Goal: Task Accomplishment & Management: Contribute content

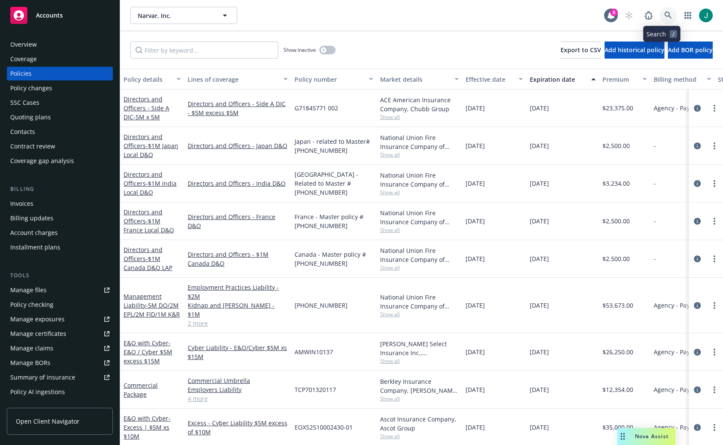
click at [664, 12] on icon at bounding box center [668, 16] width 8 height 8
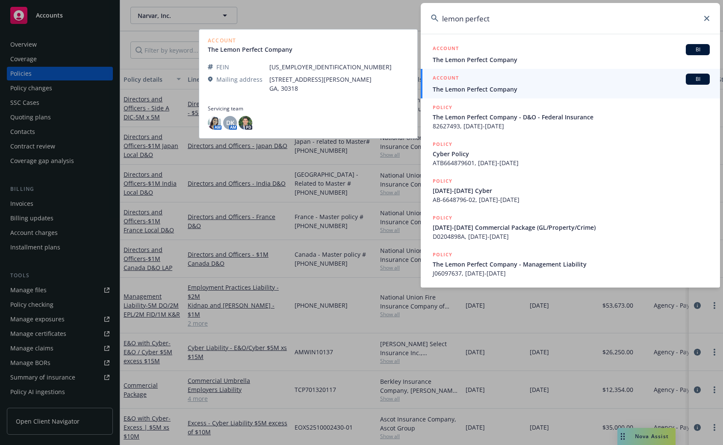
type input "lemon perfect"
click at [519, 84] on div "ACCOUNT BI" at bounding box center [571, 79] width 277 height 11
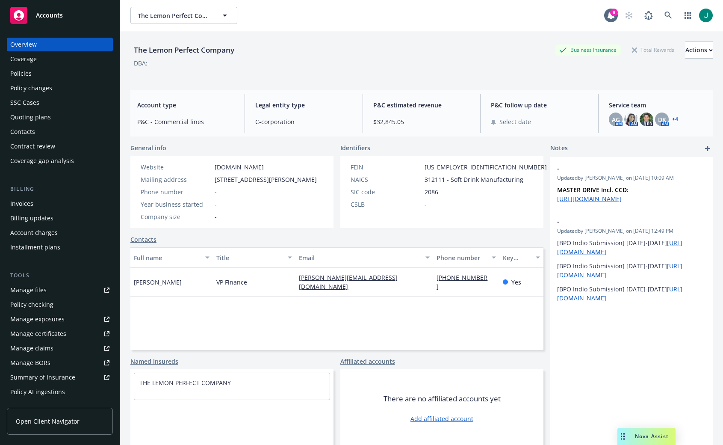
click at [37, 71] on div "Policies" at bounding box center [59, 74] width 99 height 14
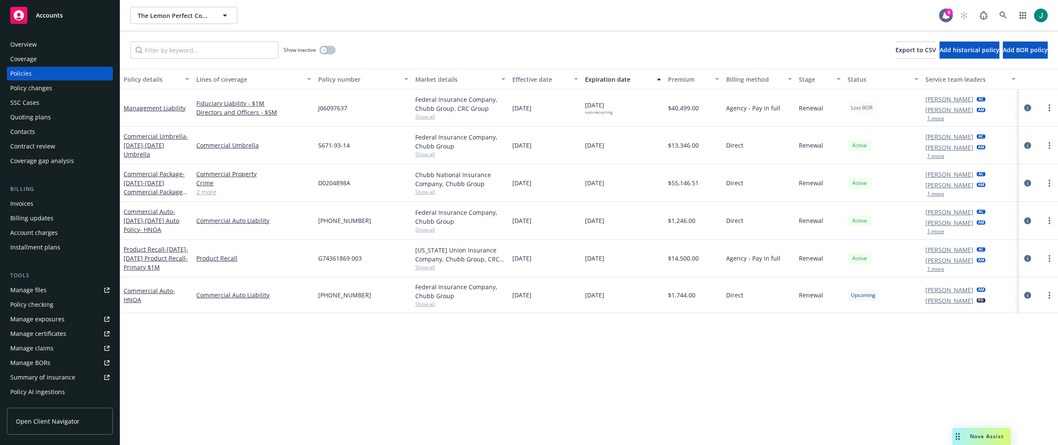
click at [722, 106] on icon "circleInformation" at bounding box center [1027, 107] width 7 height 7
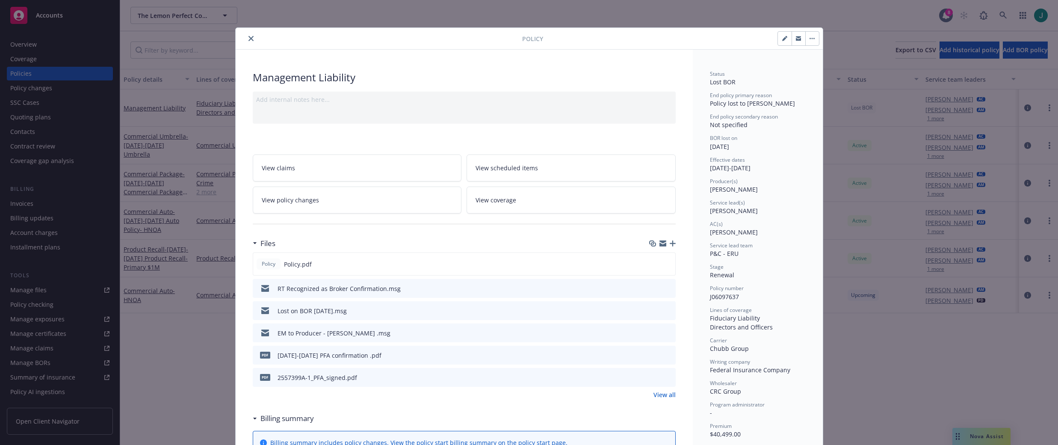
click at [722, 37] on icon "button" at bounding box center [786, 37] width 2 height 2
select select "RENEWAL"
select select "12"
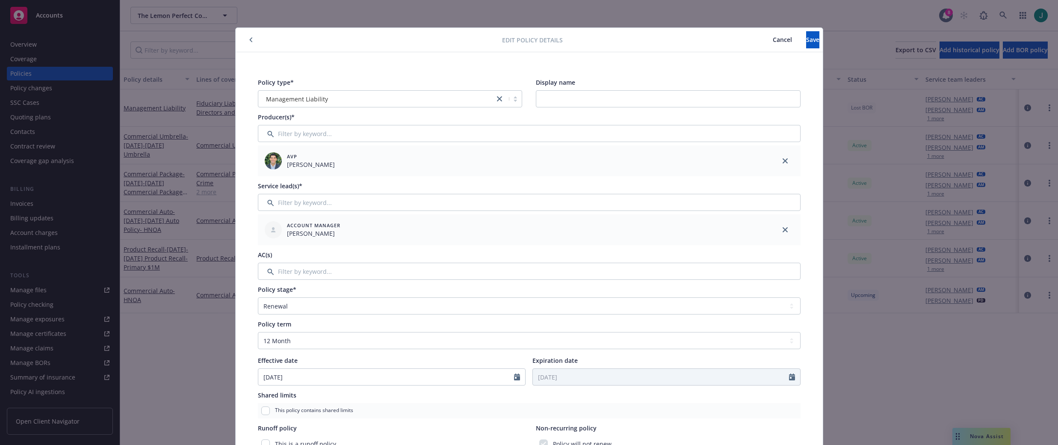
click at [722, 41] on span "Cancel" at bounding box center [781, 39] width 19 height 8
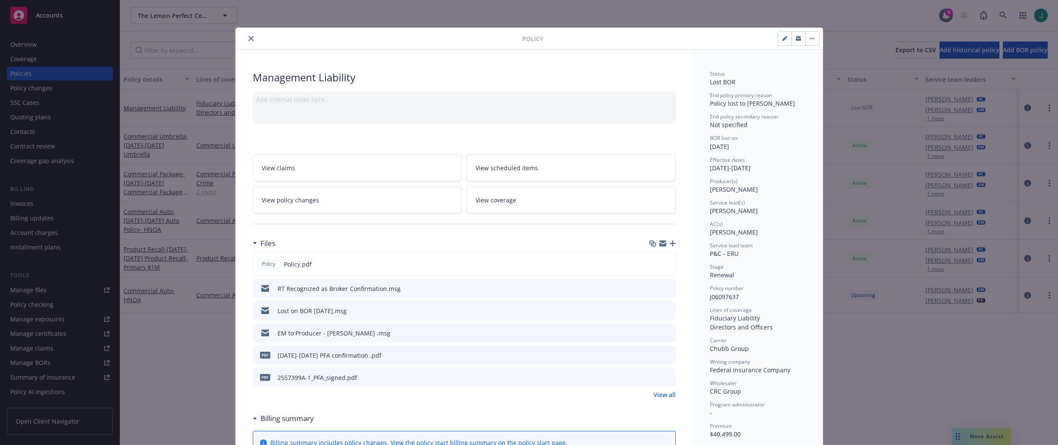
click at [722, 38] on icon "button" at bounding box center [811, 39] width 5 height 2
click at [248, 39] on icon "close" at bounding box center [250, 38] width 5 height 5
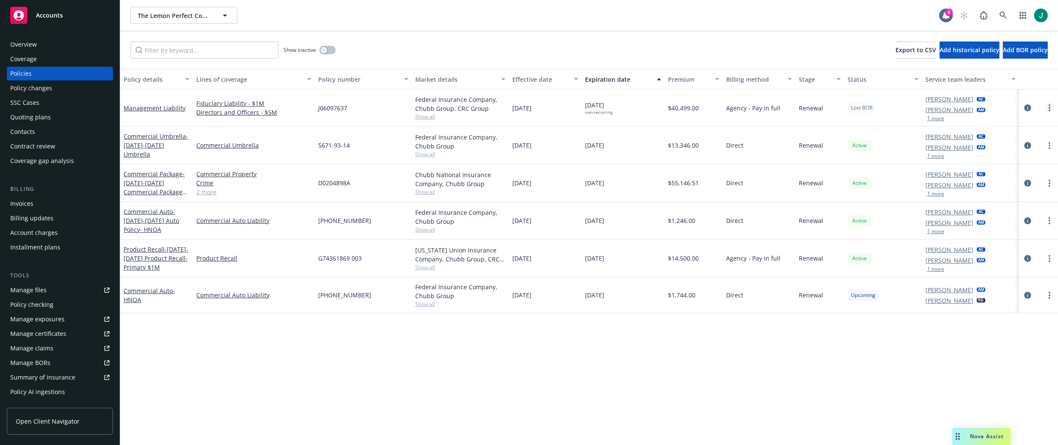
click at [722, 106] on link "more" at bounding box center [1049, 108] width 10 height 10
click at [722, 174] on link "Reinstate policy" at bounding box center [1003, 176] width 100 height 17
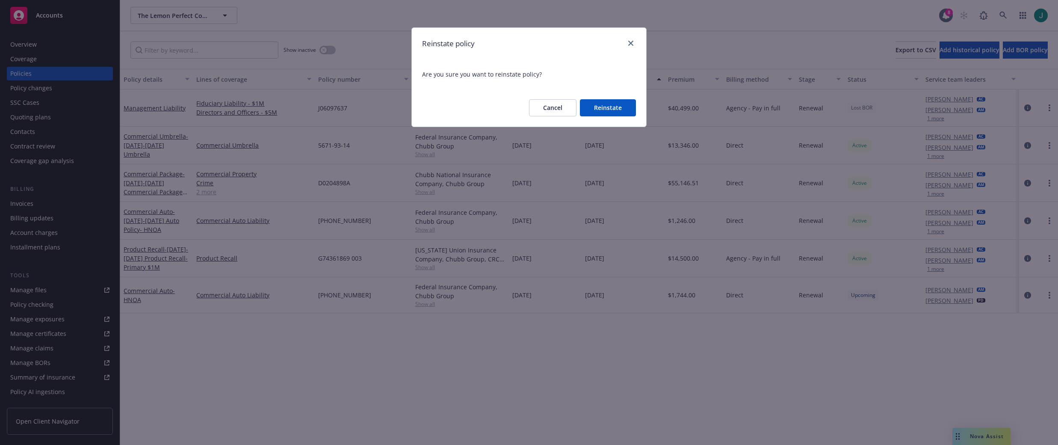
click at [607, 106] on button "Reinstate" at bounding box center [608, 107] width 56 height 17
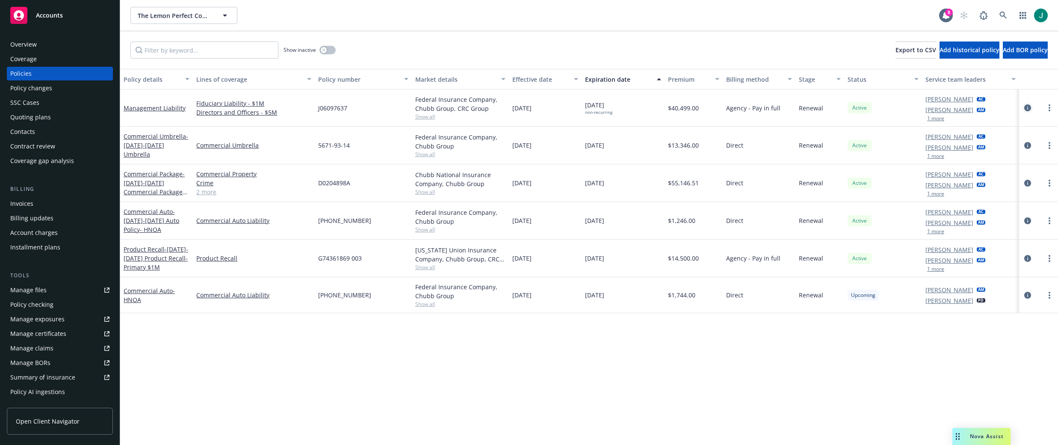
click at [722, 107] on icon "circleInformation" at bounding box center [1027, 107] width 7 height 7
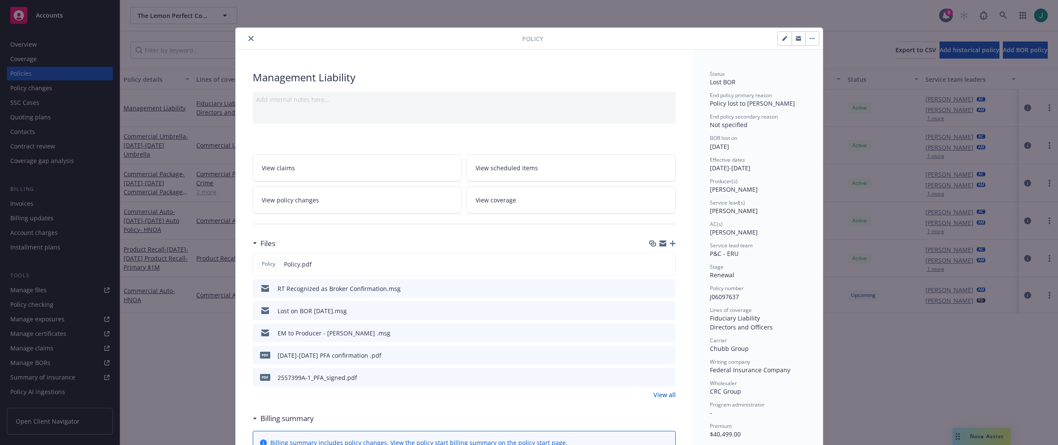
scroll to position [26, 0]
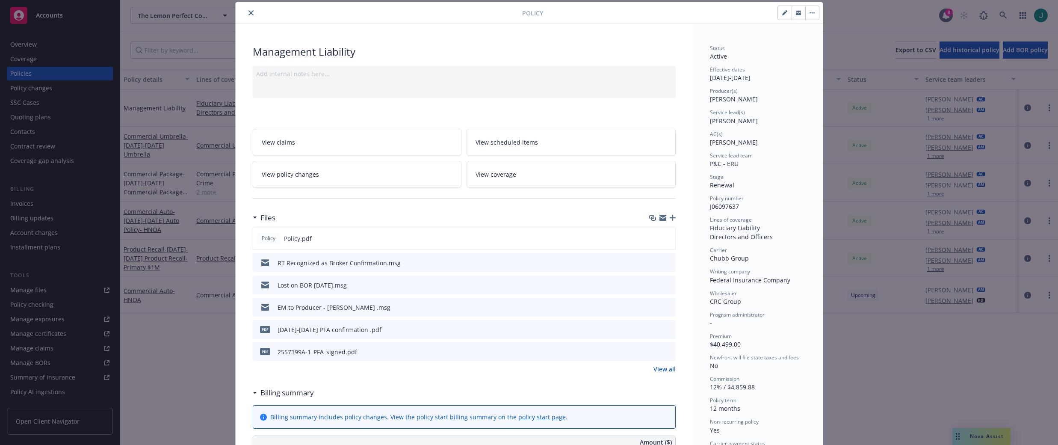
click at [722, 13] on icon "button" at bounding box center [784, 13] width 4 height 4
select select "RENEWAL"
select select "12"
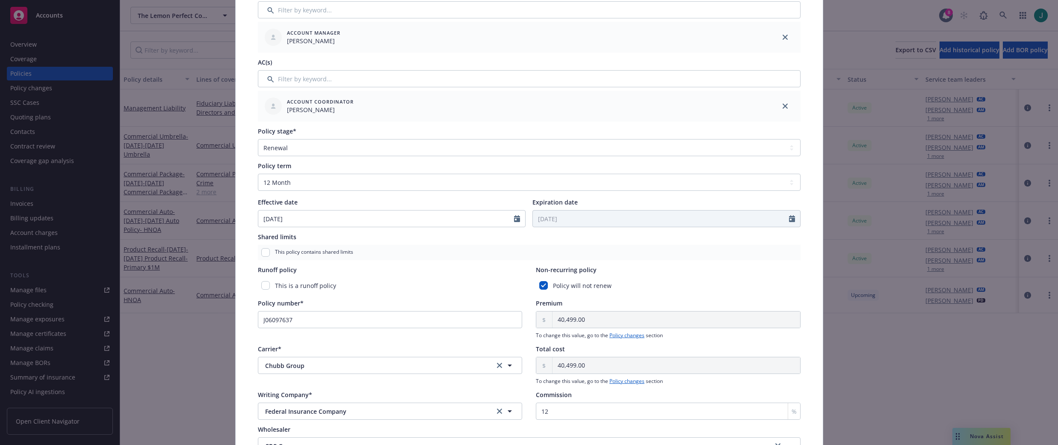
scroll to position [197, 0]
click at [540, 280] on input "checkbox" at bounding box center [543, 281] width 9 height 9
checkbox input "false"
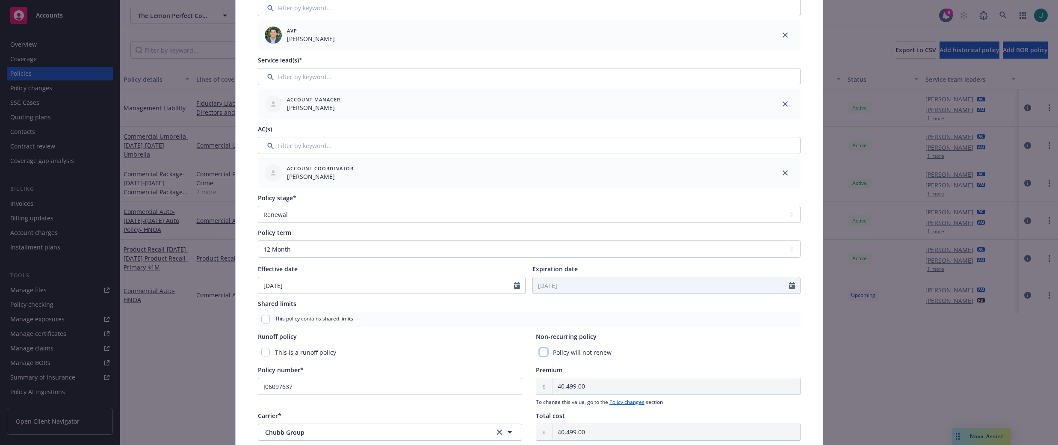
scroll to position [0, 0]
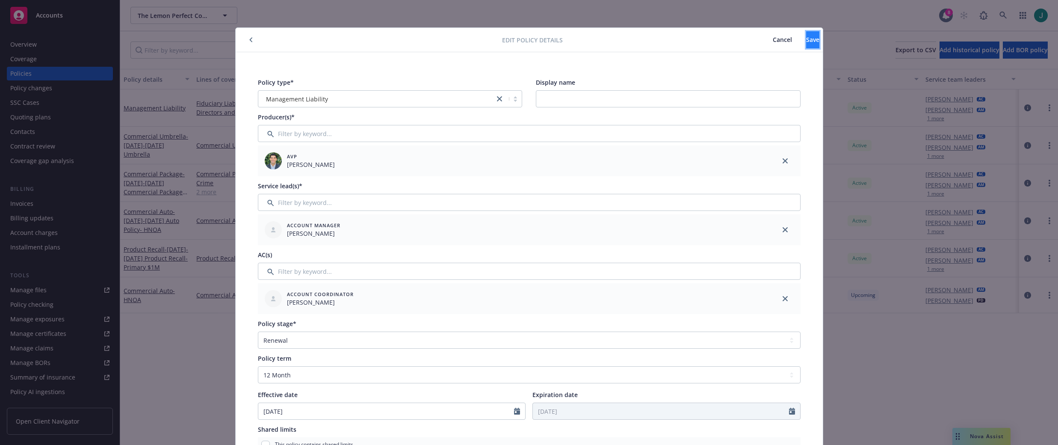
drag, startPoint x: 799, startPoint y: 39, endPoint x: 775, endPoint y: 45, distance: 24.8
click at [722, 39] on span "Save" at bounding box center [812, 39] width 13 height 8
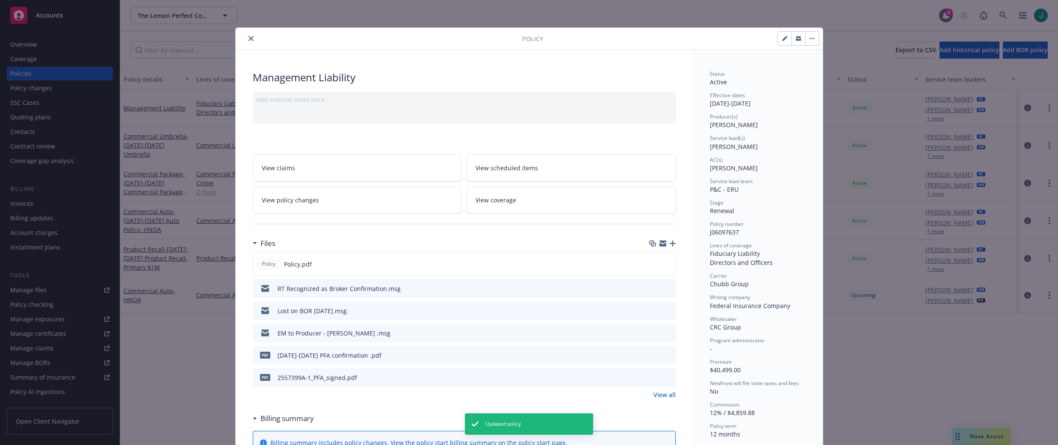
click at [248, 37] on icon "close" at bounding box center [250, 38] width 5 height 5
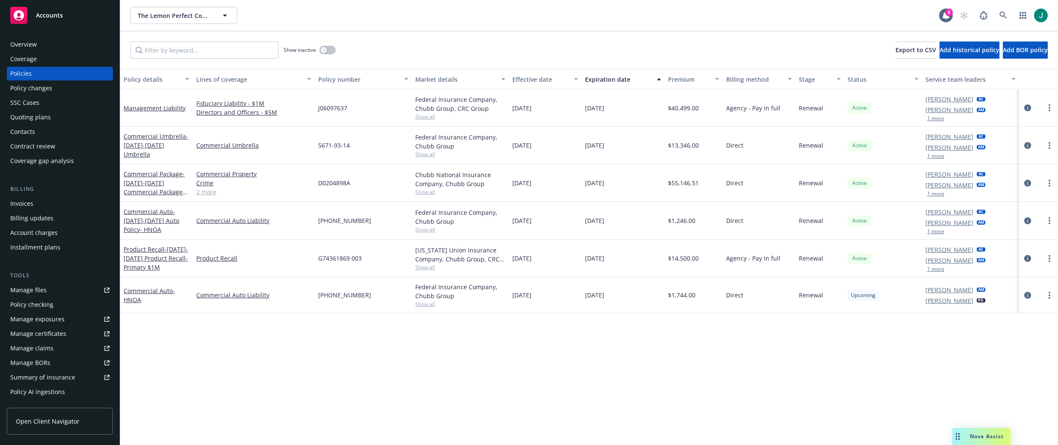
click at [451, 361] on div "Policy details Lines of coverage Policy number Market details Effective date Ex…" at bounding box center [588, 257] width 937 height 376
click at [722, 145] on link "more" at bounding box center [1049, 145] width 10 height 10
click at [722, 354] on div "Policy details Lines of coverage Policy number Market details Effective date Ex…" at bounding box center [588, 257] width 937 height 376
click at [722, 16] on icon at bounding box center [1003, 16] width 8 height 8
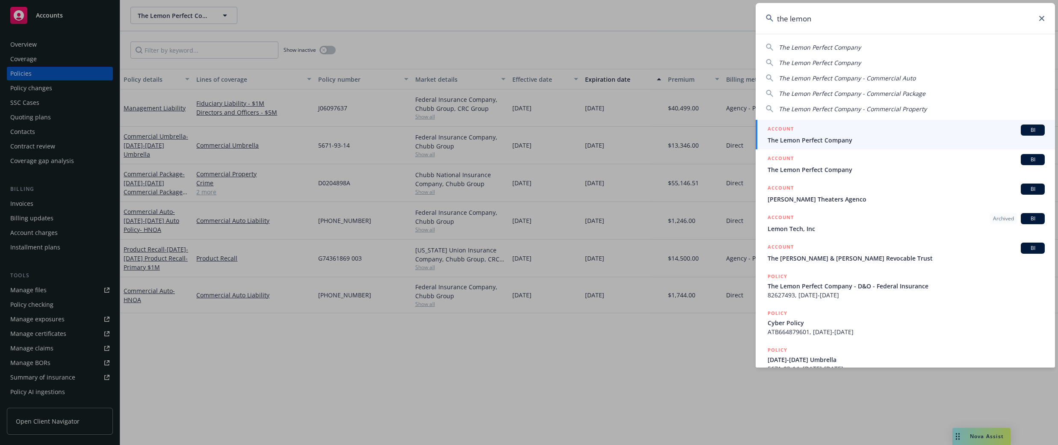
type input "the lemon"
click at [722, 141] on span "The Lemon Perfect Company" at bounding box center [905, 140] width 277 height 9
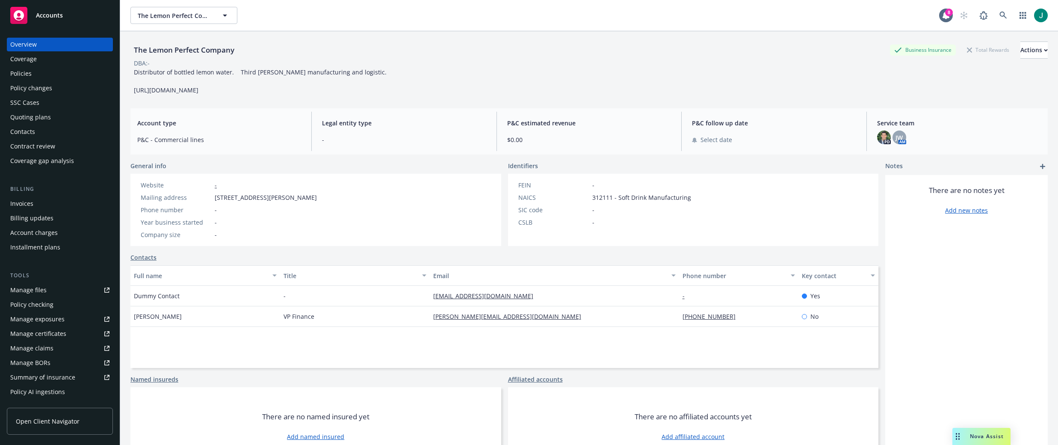
click at [28, 74] on div "Policies" at bounding box center [20, 74] width 21 height 14
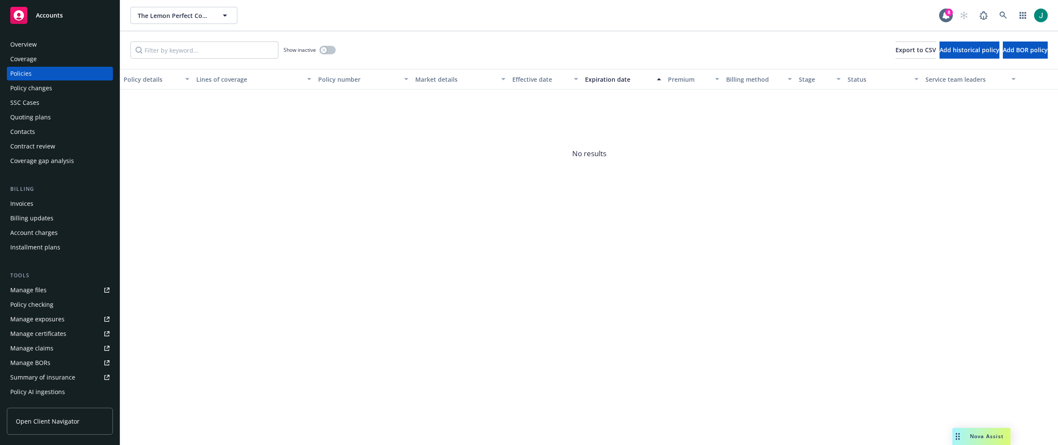
click at [36, 44] on div "Overview" at bounding box center [59, 45] width 99 height 14
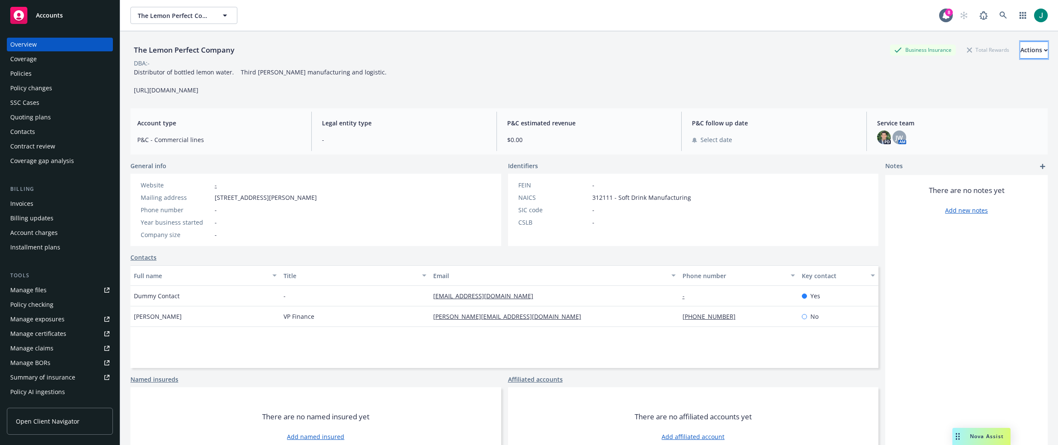
click at [722, 49] on button "Actions" at bounding box center [1033, 49] width 27 height 17
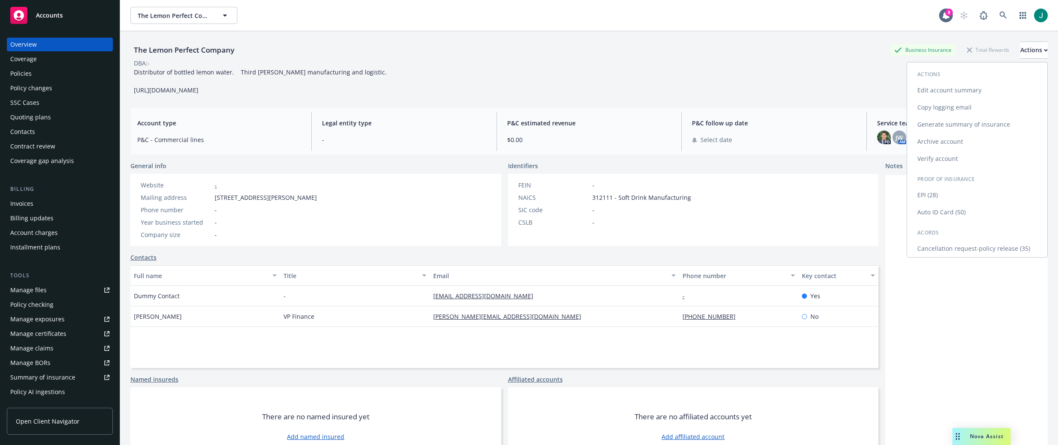
click at [722, 143] on link "Archive account" at bounding box center [977, 141] width 140 height 17
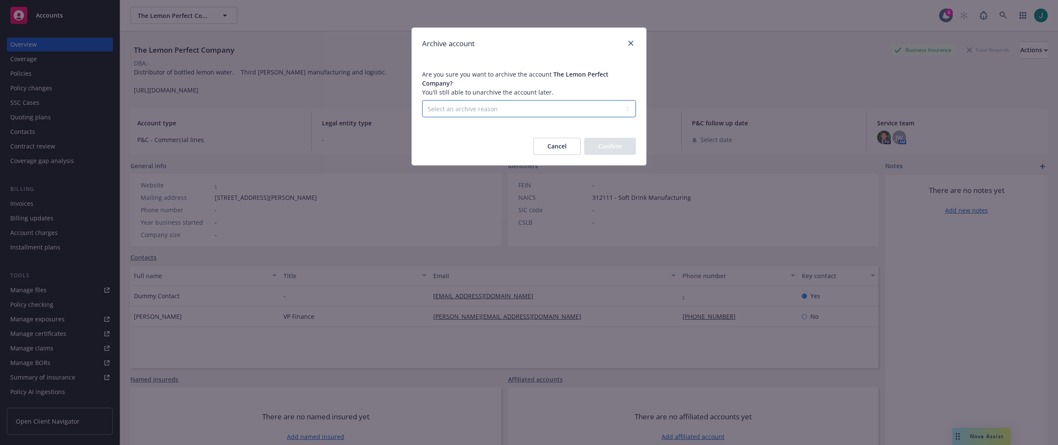
click at [545, 102] on select "Select an archive reason Client declined proposal Client went out of business C…" at bounding box center [529, 108] width 214 height 17
click at [631, 43] on icon "close" at bounding box center [630, 43] width 5 height 5
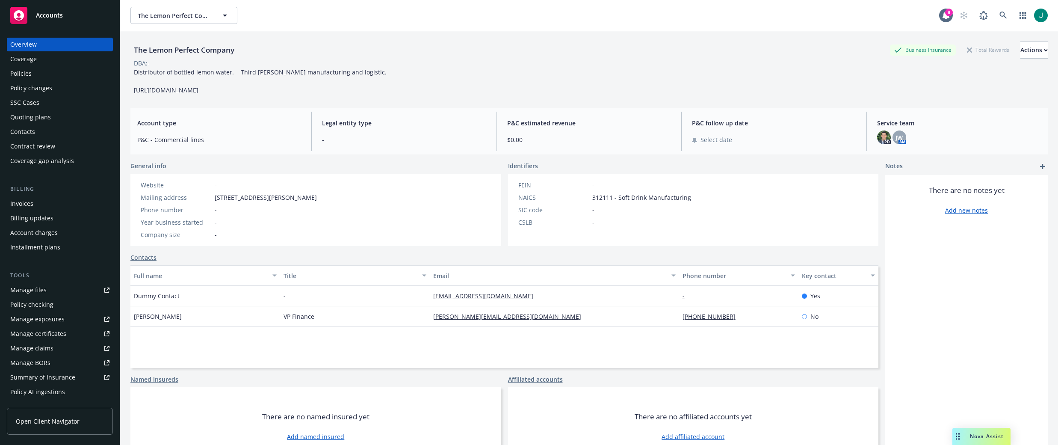
click at [19, 74] on div "Policies" at bounding box center [20, 74] width 21 height 14
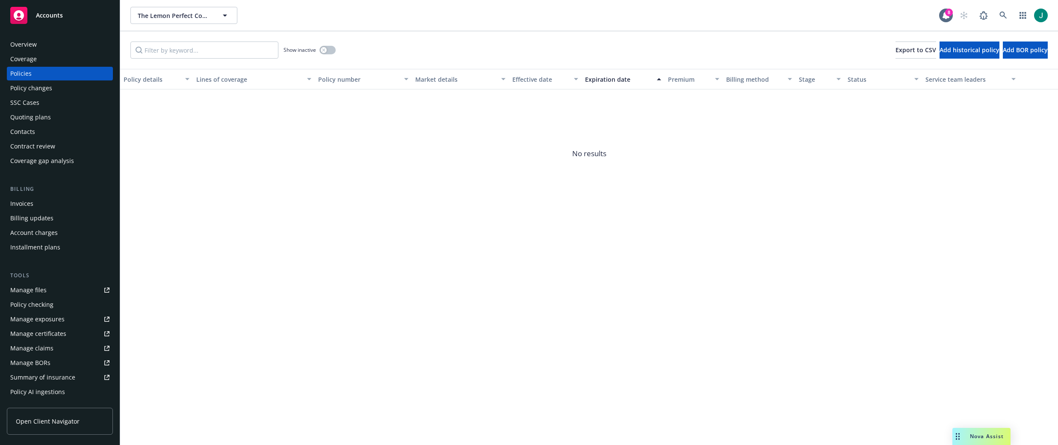
click at [26, 114] on div "Quoting plans" at bounding box center [30, 117] width 41 height 14
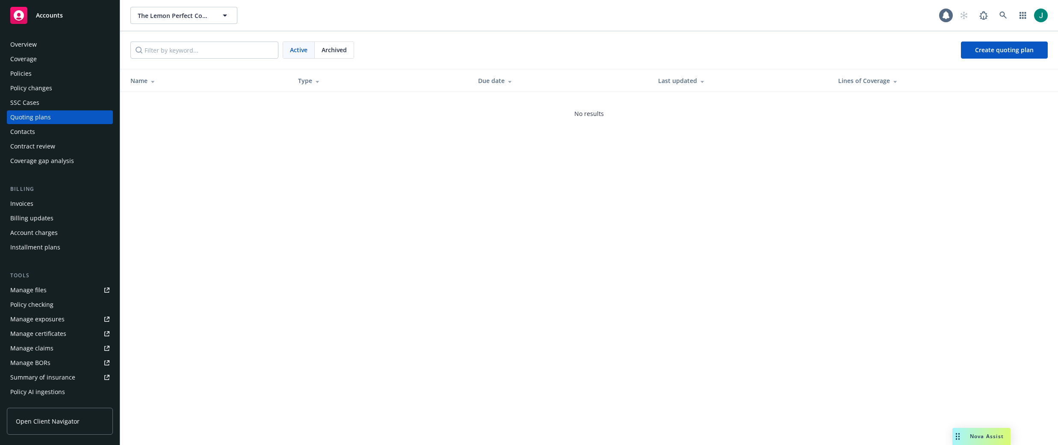
click at [332, 48] on span "Archived" at bounding box center [333, 49] width 25 height 9
click at [302, 53] on span "Active" at bounding box center [299, 49] width 18 height 9
click at [336, 50] on span "Archived" at bounding box center [333, 49] width 25 height 9
click at [29, 74] on div "Policies" at bounding box center [20, 74] width 21 height 14
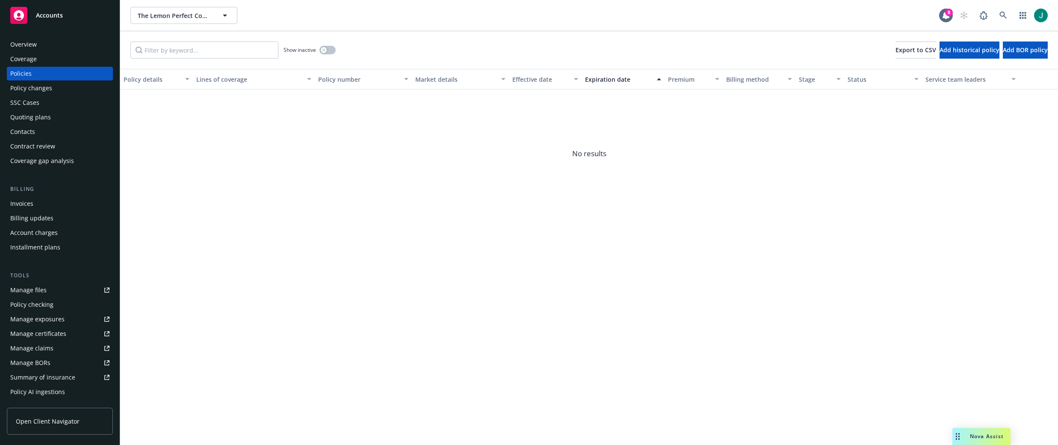
click at [32, 61] on div "Coverage" at bounding box center [23, 59] width 27 height 14
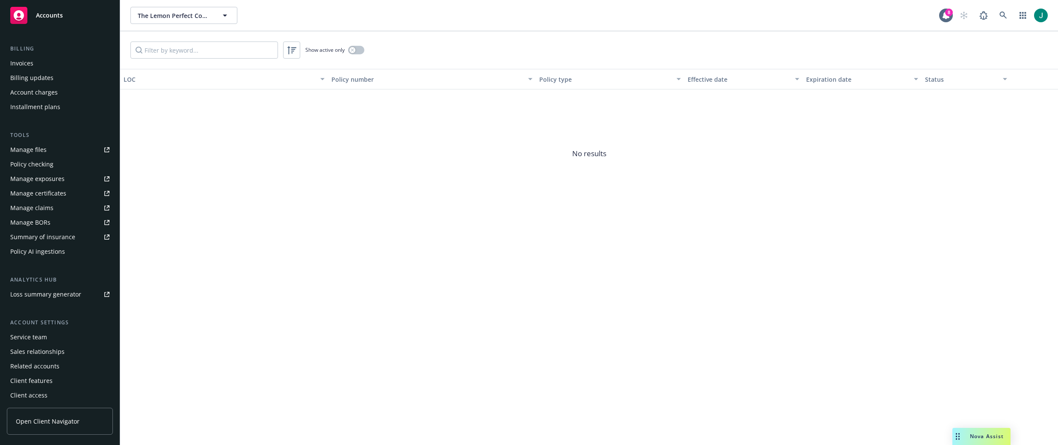
scroll to position [141, 0]
click at [43, 338] on div "Service team" at bounding box center [28, 336] width 37 height 14
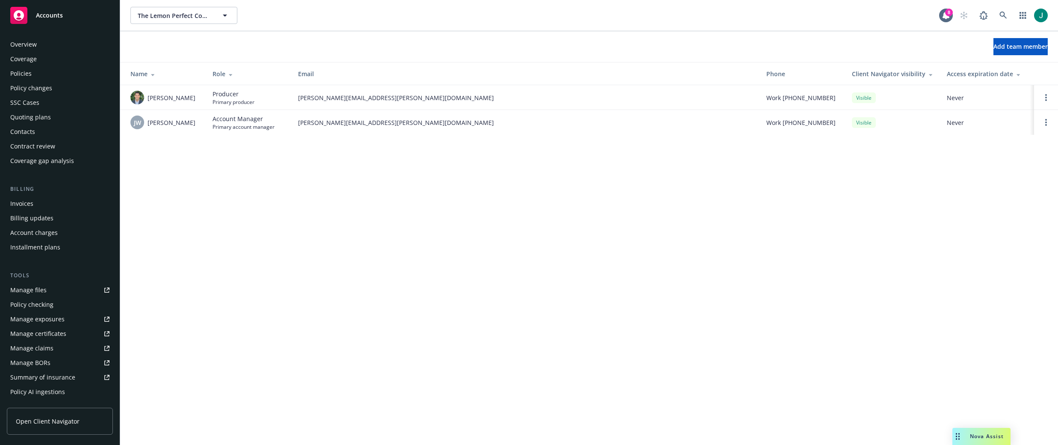
click at [38, 47] on div "Overview" at bounding box center [59, 45] width 99 height 14
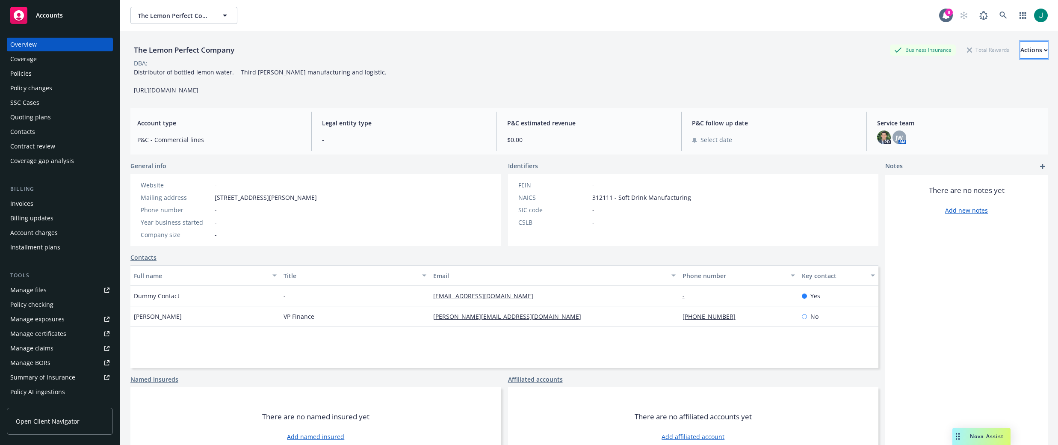
click at [722, 53] on div "Actions" at bounding box center [1033, 50] width 27 height 16
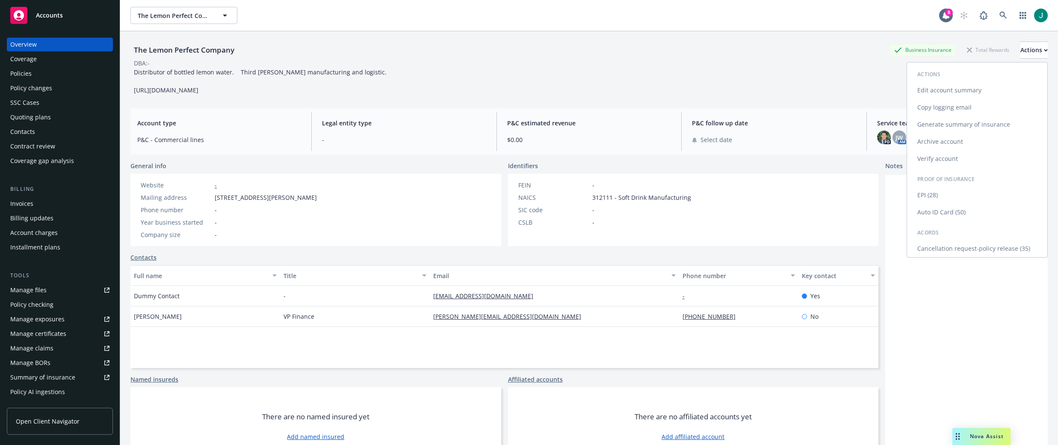
drag, startPoint x: 944, startPoint y: 140, endPoint x: 936, endPoint y: 141, distance: 8.6
click at [722, 141] on link "Archive account" at bounding box center [977, 141] width 140 height 17
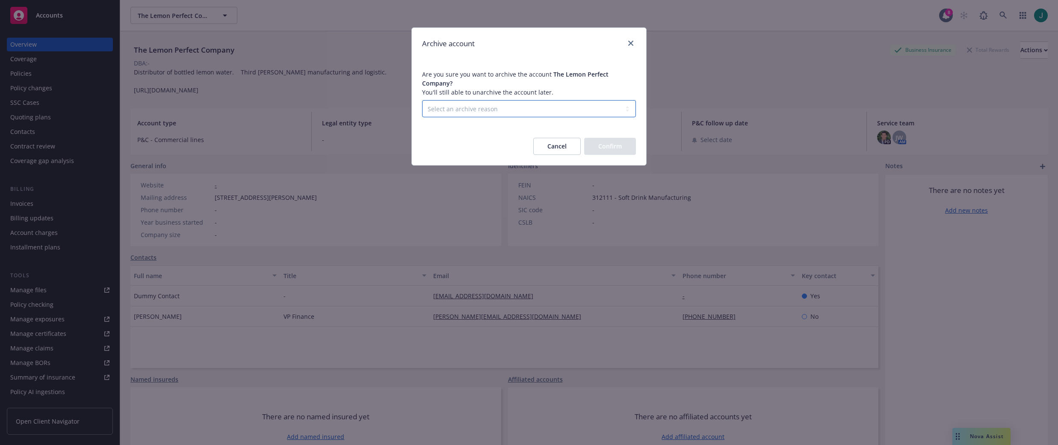
click at [525, 104] on select "Select an archive reason Client declined proposal Client went out of business C…" at bounding box center [529, 108] width 214 height 17
select select "DUPLICATE_OR_ERROR"
click at [422, 100] on select "Select an archive reason Client declined proposal Client went out of business C…" at bounding box center [529, 108] width 214 height 17
drag, startPoint x: 604, startPoint y: 137, endPoint x: 539, endPoint y: 128, distance: 66.4
click at [603, 138] on button "Confirm" at bounding box center [610, 146] width 52 height 17
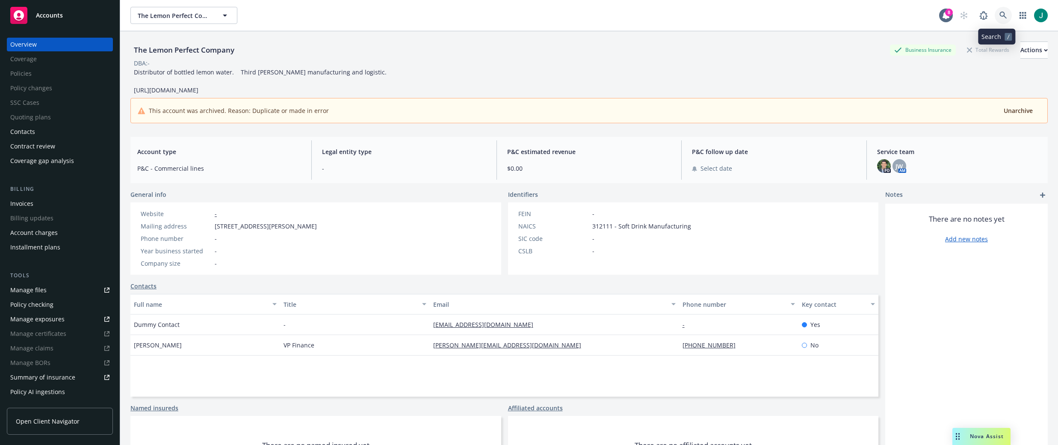
click at [722, 15] on icon at bounding box center [1002, 15] width 7 height 7
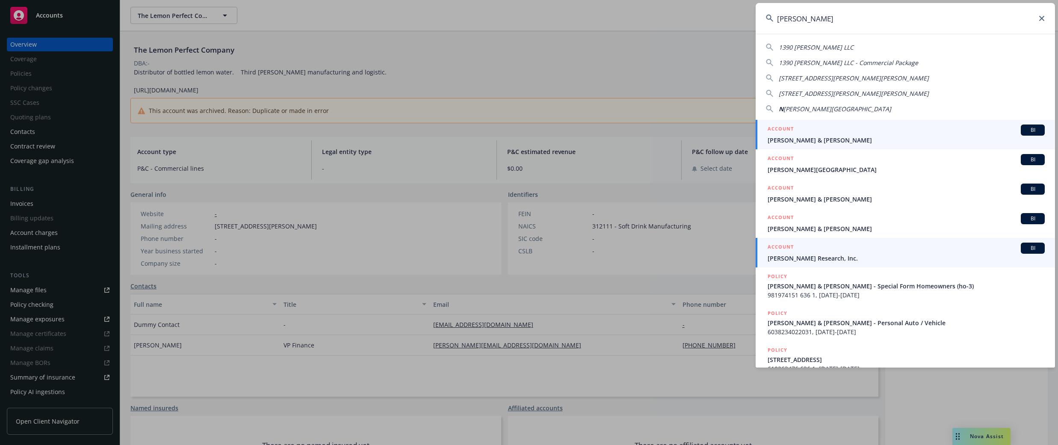
type input "Newton"
drag, startPoint x: 811, startPoint y: 253, endPoint x: 804, endPoint y: 233, distance: 21.6
click at [722, 253] on div "ACCOUNT BI Newton Research, Inc." at bounding box center [905, 252] width 277 height 20
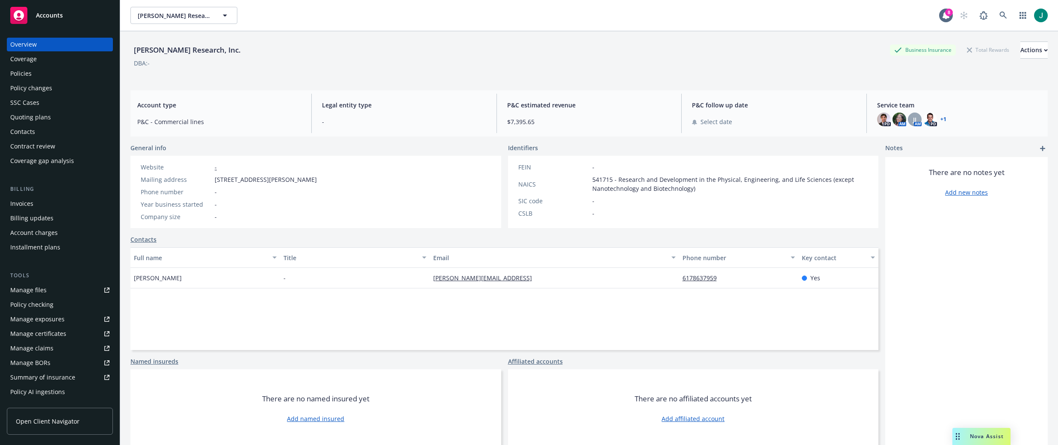
click at [32, 77] on div "Policies" at bounding box center [59, 74] width 99 height 14
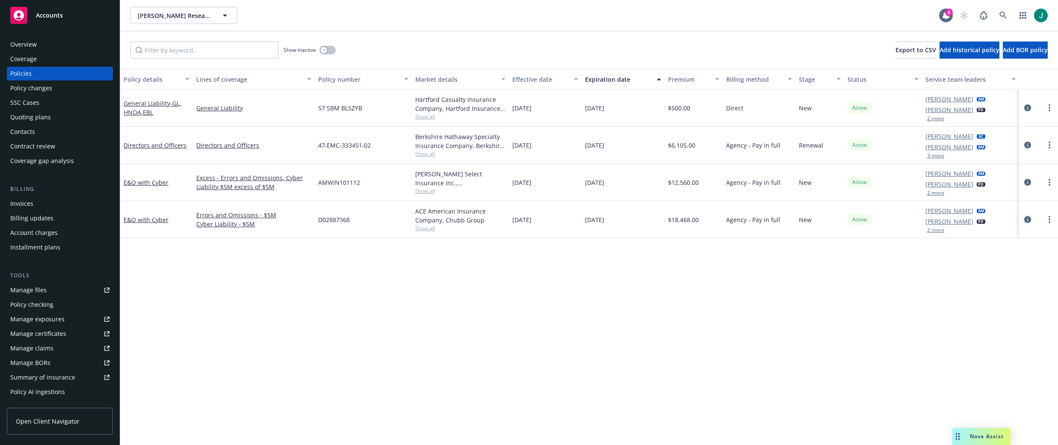
click at [722, 219] on icon "circleInformation" at bounding box center [1027, 219] width 7 height 7
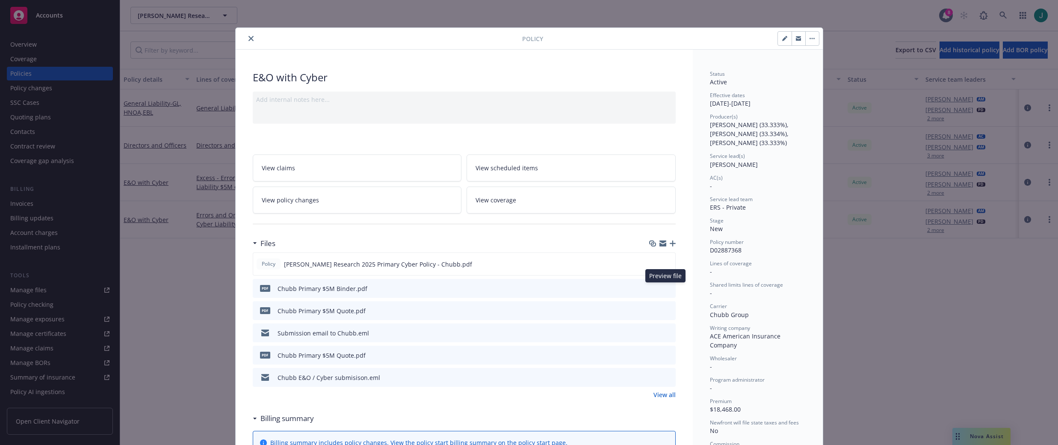
click at [664, 288] on icon "preview file" at bounding box center [667, 288] width 8 height 6
click at [722, 20] on div "Policy E&O with Cyber Add internal notes here... View claims View scheduled ite…" at bounding box center [529, 222] width 1058 height 445
click at [722, 41] on button "button" at bounding box center [785, 39] width 14 height 14
select select "NEW"
select select "12"
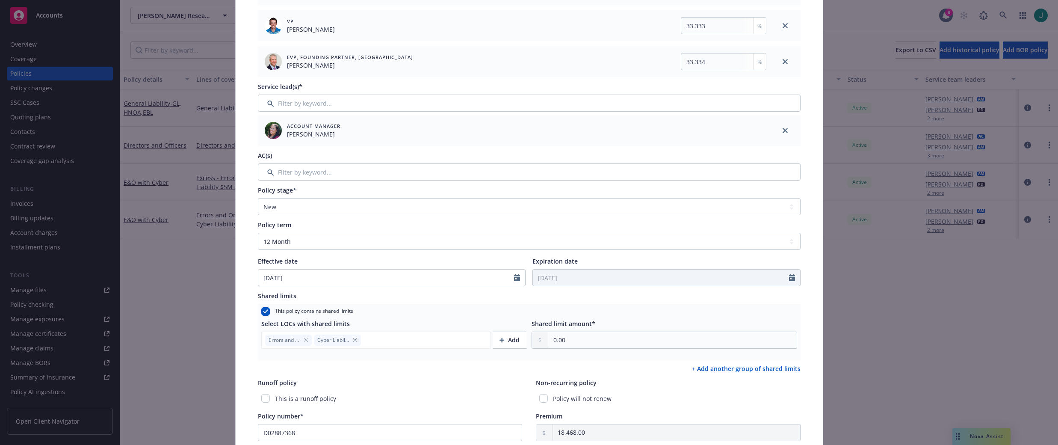
scroll to position [214, 0]
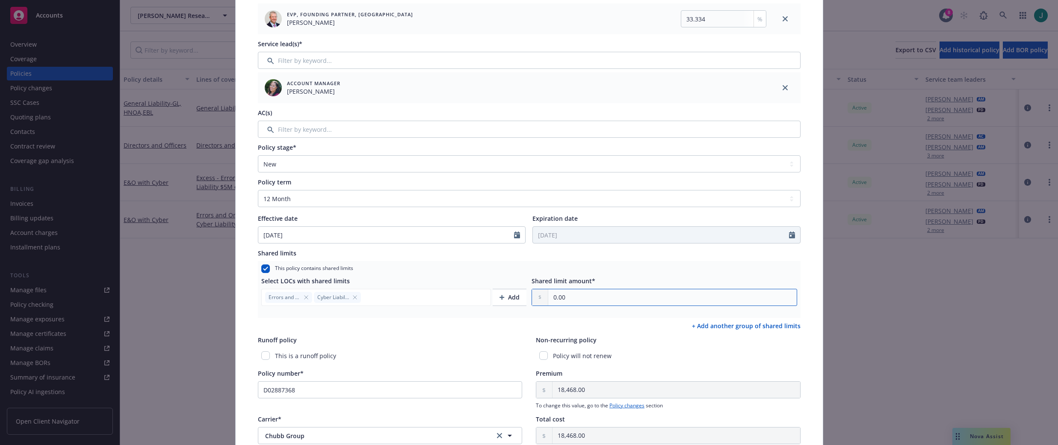
drag, startPoint x: 565, startPoint y: 296, endPoint x: 546, endPoint y: 298, distance: 18.5
click at [548, 298] on input "0.00" at bounding box center [672, 297] width 248 height 16
type input "5,000,000.00"
click at [472, 344] on div "Runoff policy This is a runoff policy" at bounding box center [390, 349] width 265 height 28
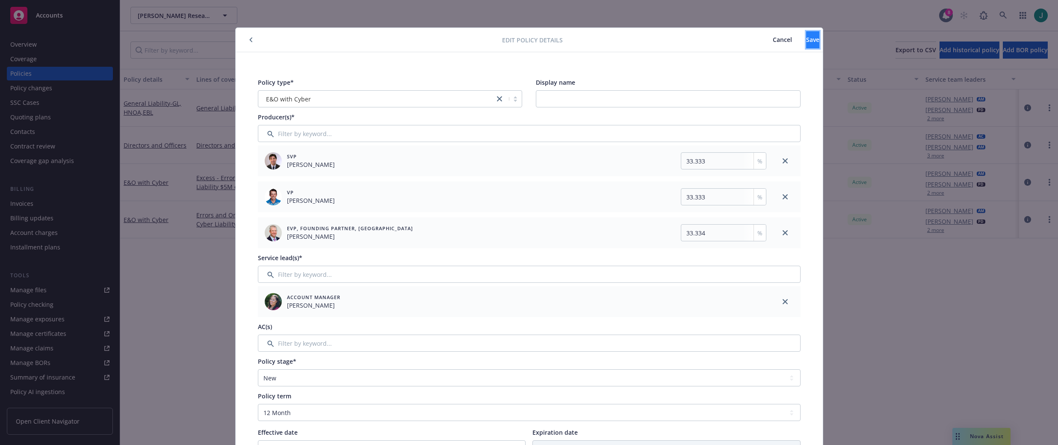
click at [722, 42] on button "Save" at bounding box center [812, 39] width 13 height 17
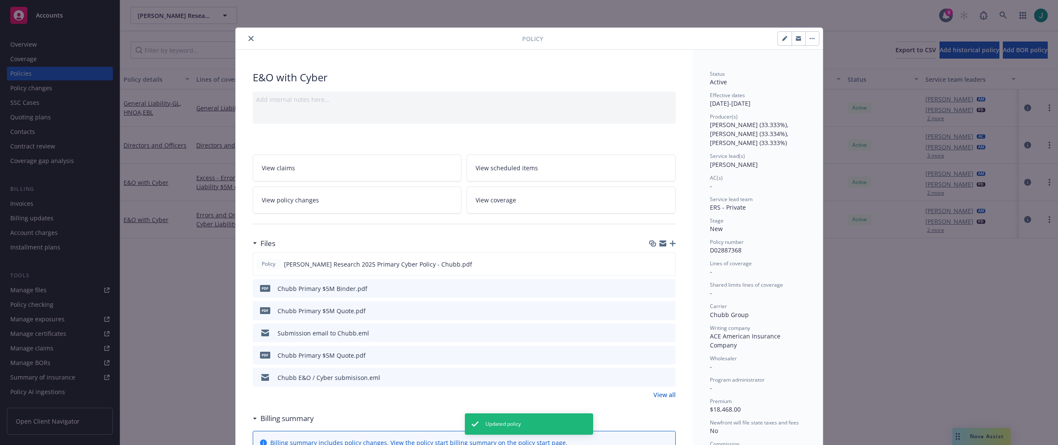
click at [248, 39] on icon "close" at bounding box center [250, 38] width 5 height 5
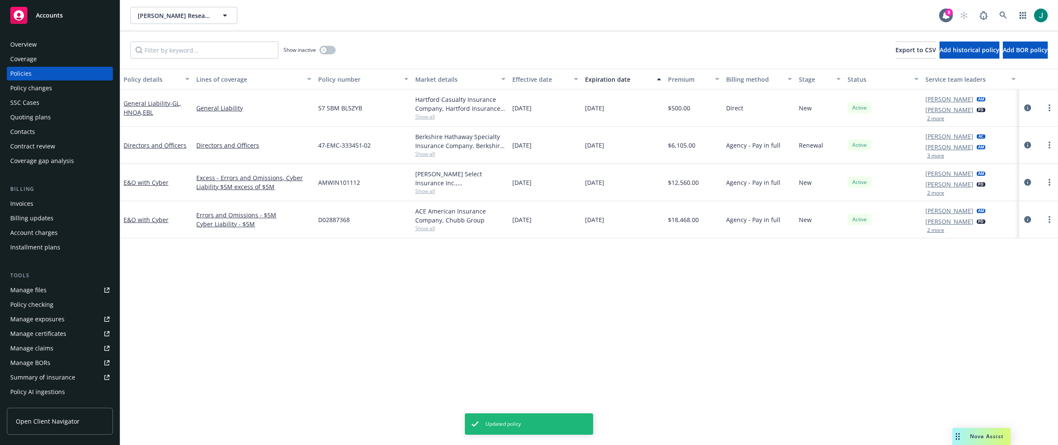
click at [389, 293] on div "Policy details Lines of coverage Policy number Market details Effective date Ex…" at bounding box center [588, 257] width 937 height 376
click at [722, 182] on icon "circleInformation" at bounding box center [1027, 182] width 7 height 7
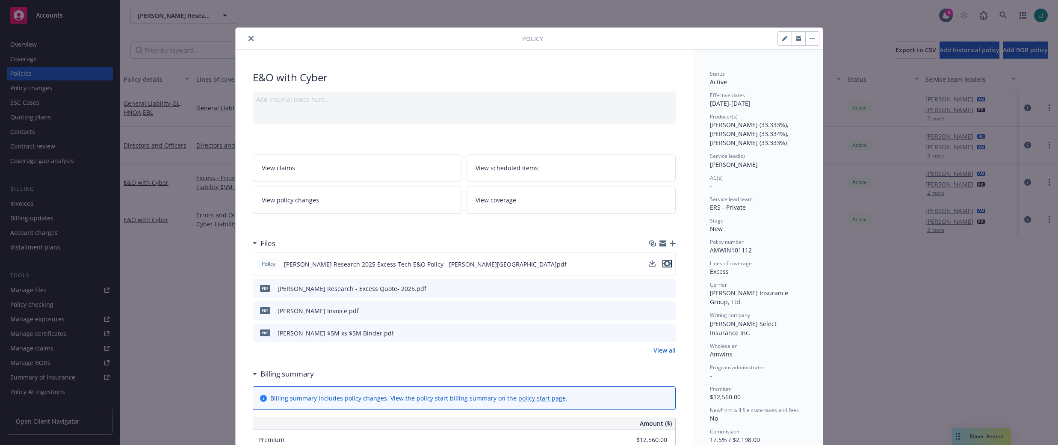
click at [666, 265] on icon "preview file" at bounding box center [667, 263] width 8 height 6
click at [248, 38] on icon "close" at bounding box center [250, 38] width 5 height 5
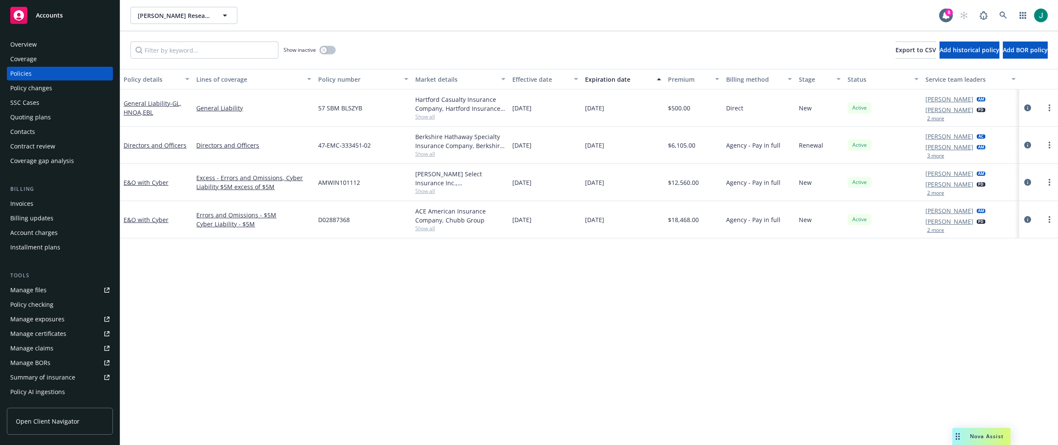
click at [55, 375] on div "Summary of insurance" at bounding box center [42, 377] width 65 height 14
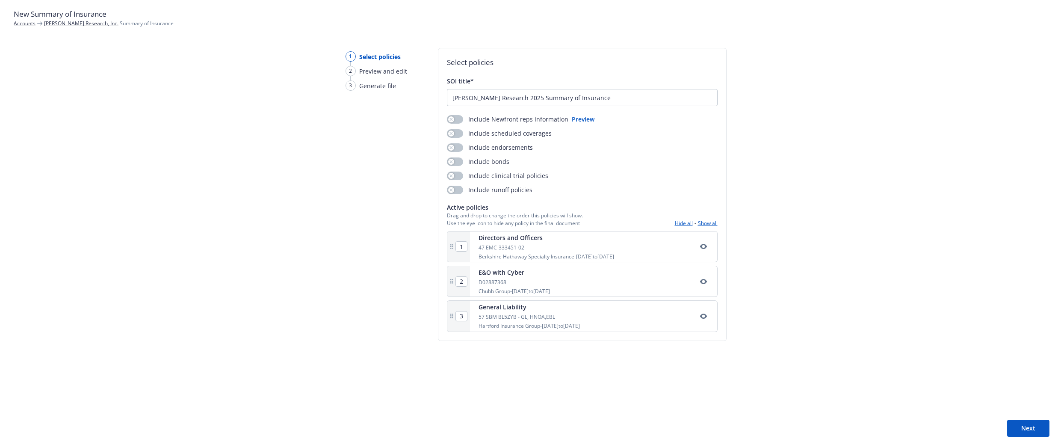
click at [1028, 428] on button "Next" at bounding box center [1028, 427] width 42 height 17
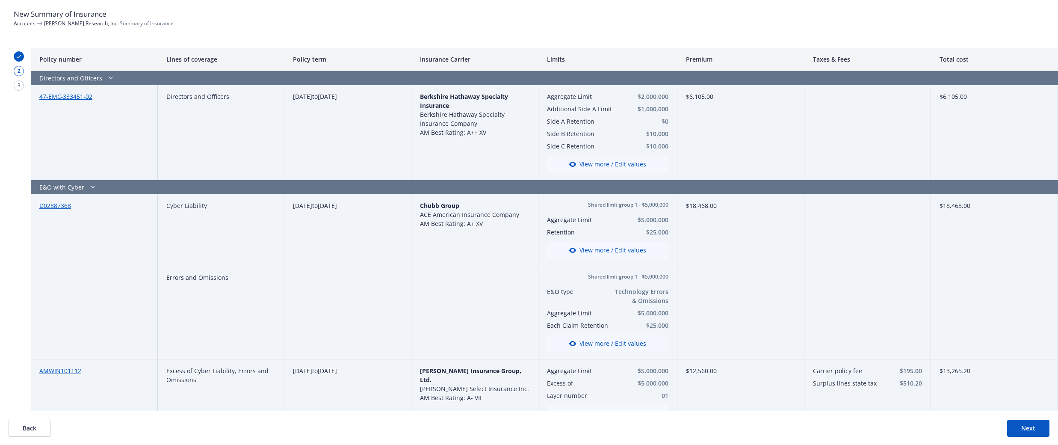
click at [1028, 430] on button "Next" at bounding box center [1028, 427] width 42 height 17
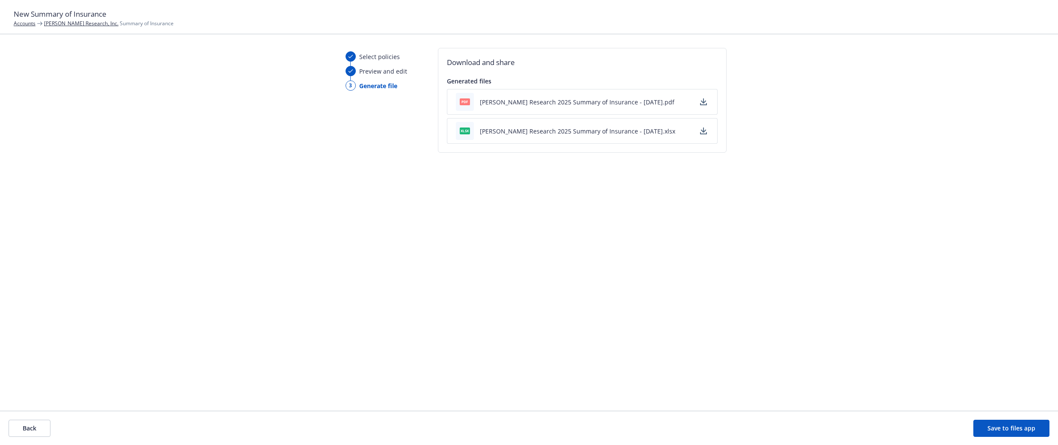
drag, startPoint x: 1015, startPoint y: 430, endPoint x: 813, endPoint y: 366, distance: 211.2
click at [1015, 430] on button "Save to files app" at bounding box center [1011, 427] width 76 height 17
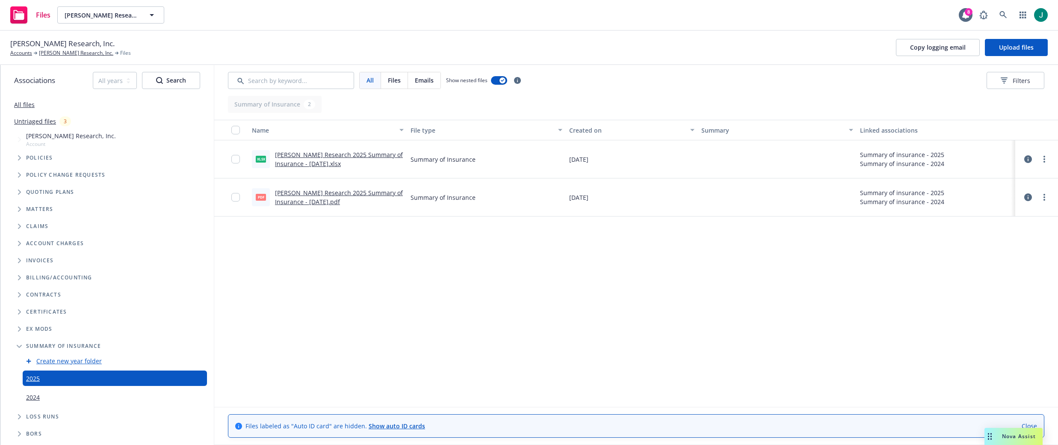
click at [39, 398] on div "2024" at bounding box center [115, 396] width 184 height 15
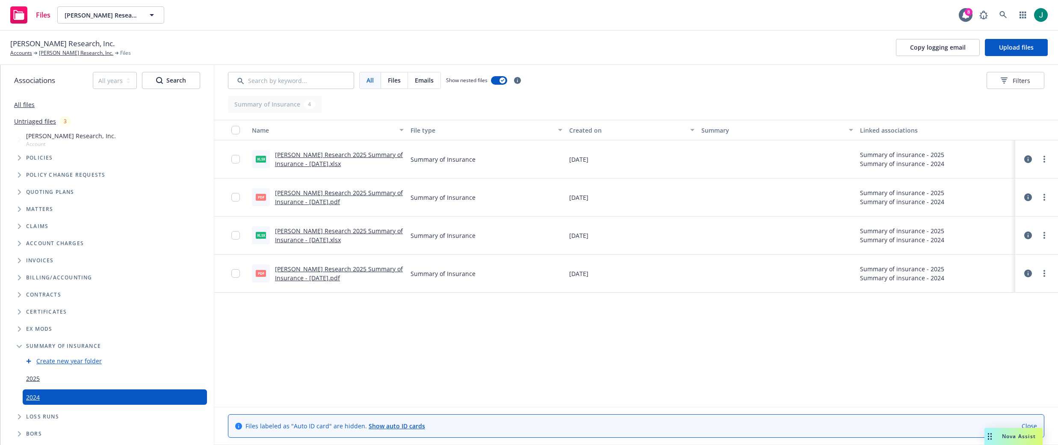
click at [38, 380] on link "2025" at bounding box center [33, 378] width 14 height 9
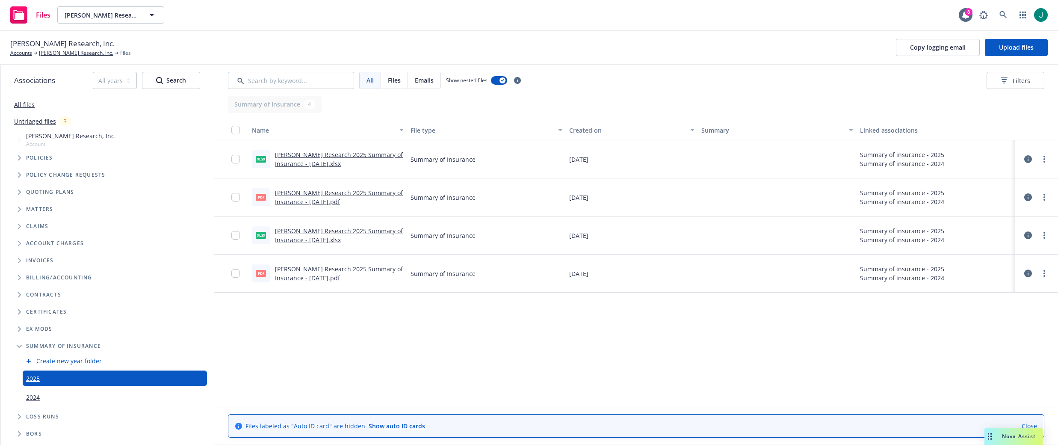
click at [301, 194] on link "Newton Research 2025 Summary of Insurance - 10/10/2025.pdf" at bounding box center [339, 197] width 128 height 17
click at [237, 236] on input "checkbox" at bounding box center [235, 235] width 9 height 9
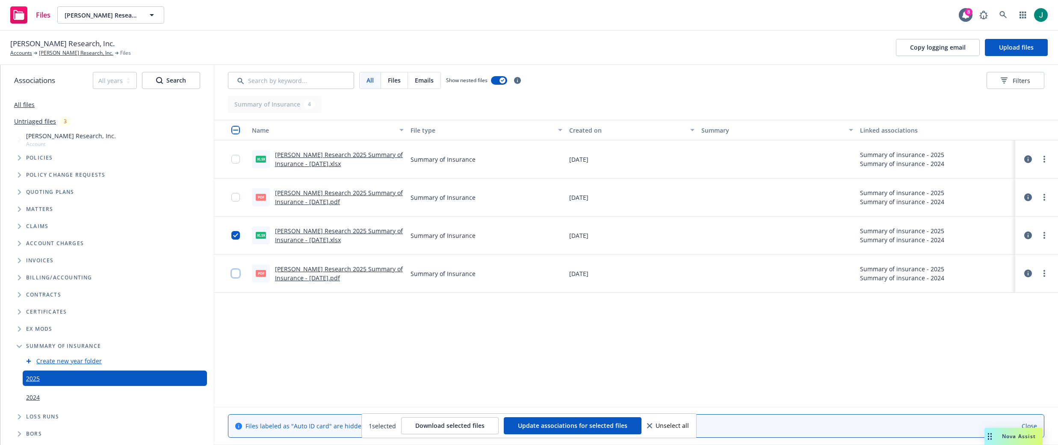
click at [235, 274] on input "checkbox" at bounding box center [235, 273] width 9 height 9
click at [1029, 236] on icon at bounding box center [1028, 235] width 8 height 8
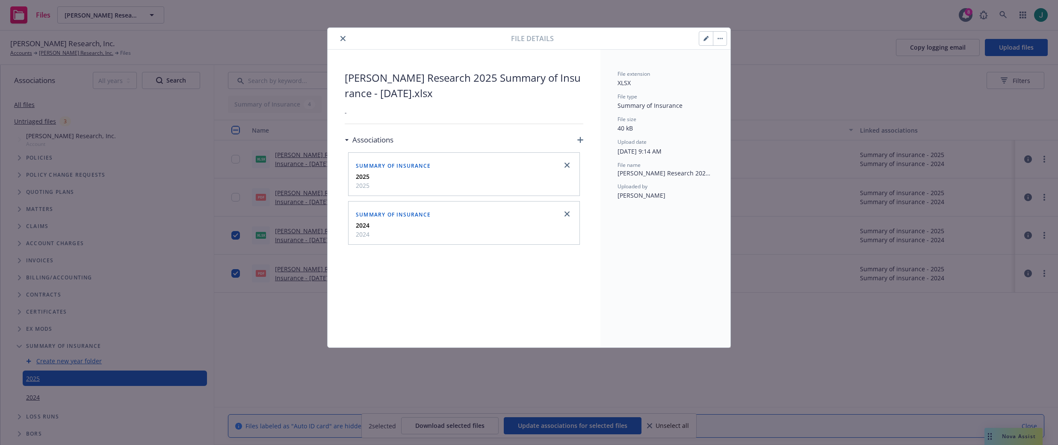
click at [342, 37] on icon "close" at bounding box center [342, 38] width 5 height 5
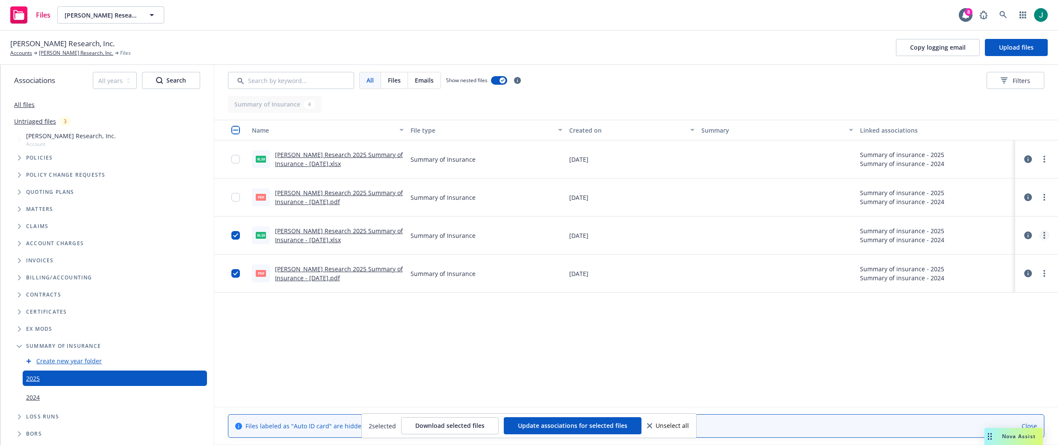
click at [1044, 235] on icon "more" at bounding box center [1044, 235] width 2 height 7
click at [1002, 256] on link "Archive" at bounding box center [1006, 252] width 85 height 17
click at [233, 236] on input "checkbox" at bounding box center [235, 235] width 9 height 9
drag, startPoint x: 233, startPoint y: 273, endPoint x: 321, endPoint y: 262, distance: 88.7
click at [233, 273] on input "checkbox" at bounding box center [235, 273] width 9 height 9
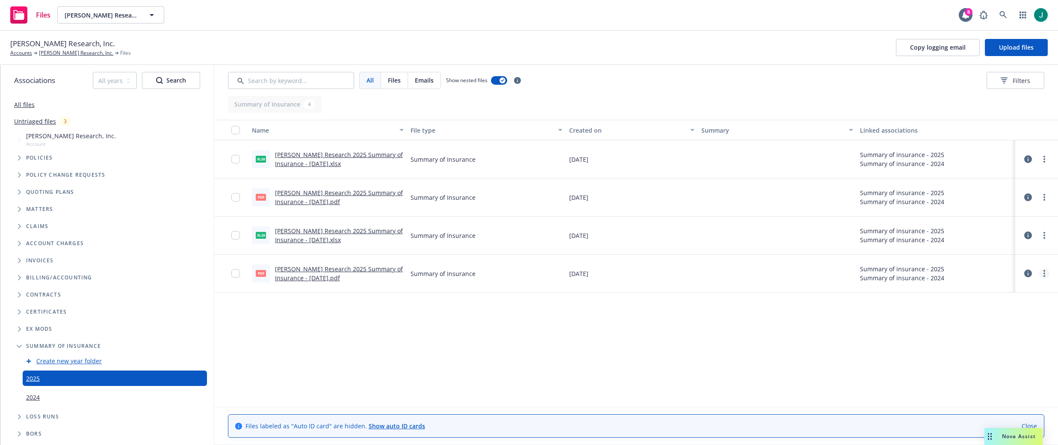
click at [1043, 275] on link "more" at bounding box center [1044, 273] width 10 height 10
click at [1018, 290] on link "Archive" at bounding box center [1006, 290] width 85 height 17
click at [32, 401] on link "2024" at bounding box center [33, 396] width 14 height 9
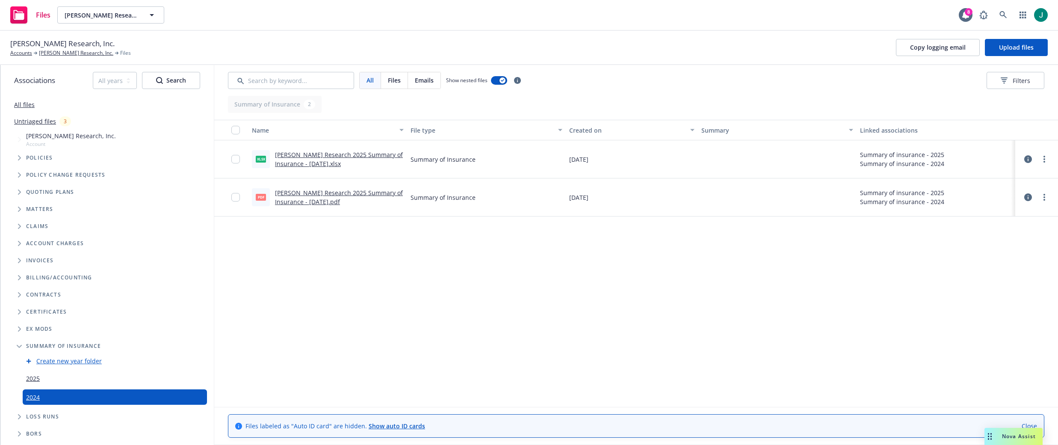
click at [32, 379] on link "2025" at bounding box center [33, 378] width 14 height 9
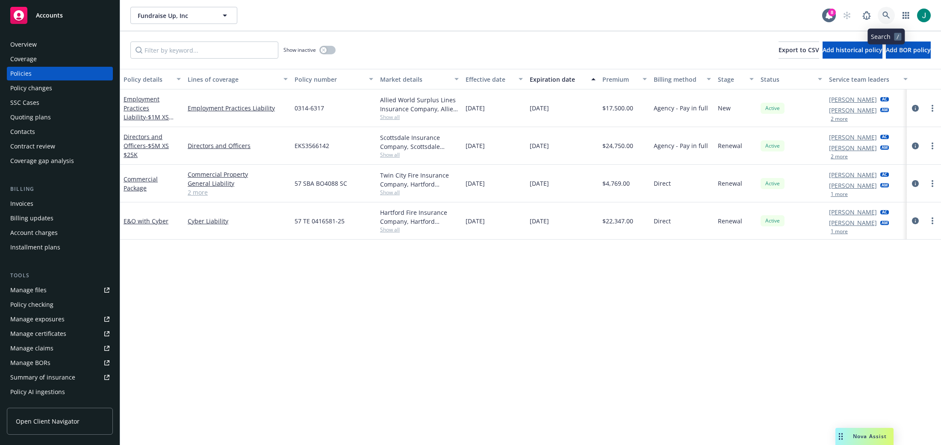
click at [887, 15] on icon at bounding box center [885, 15] width 7 height 7
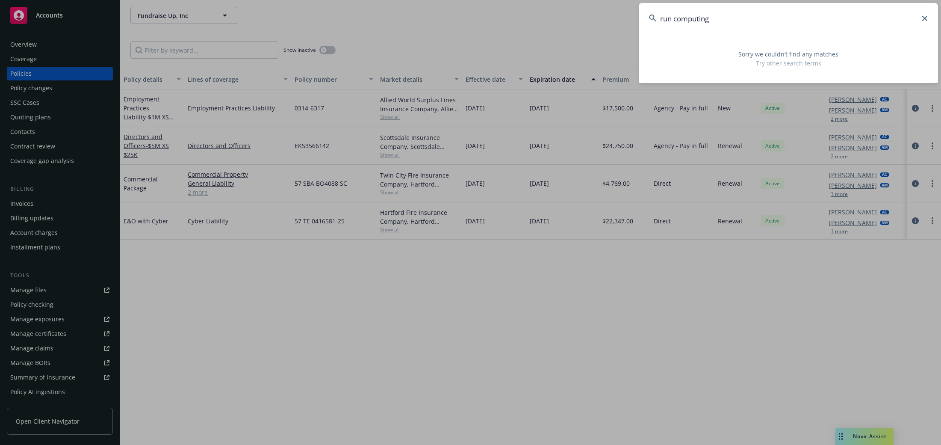
drag, startPoint x: 730, startPoint y: 19, endPoint x: 644, endPoint y: 21, distance: 85.9
click at [644, 21] on input "run computing" at bounding box center [788, 18] width 299 height 31
type input "run computing"
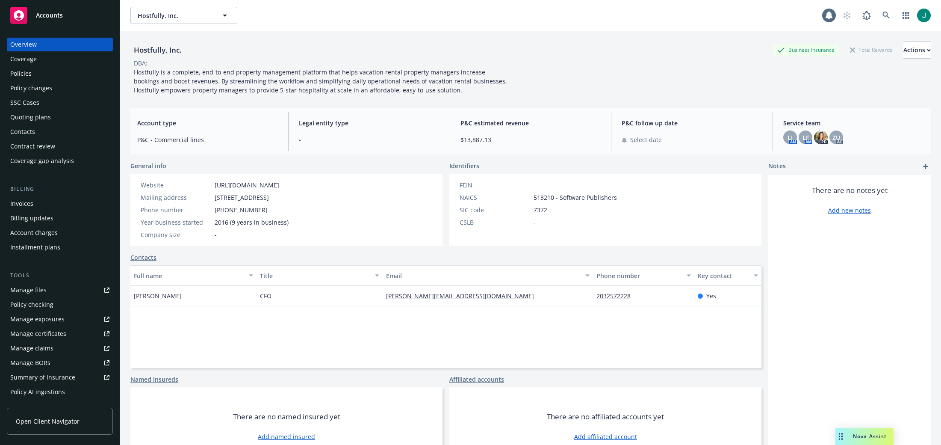
click at [33, 74] on div "Policies" at bounding box center [59, 74] width 99 height 14
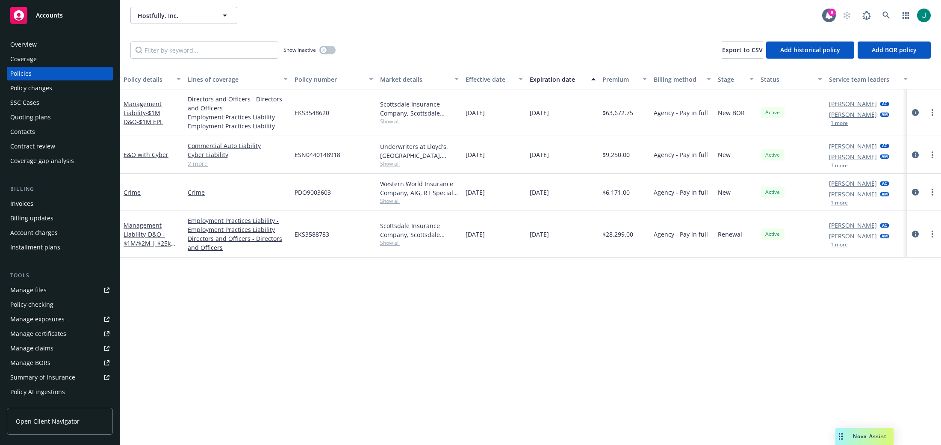
click at [26, 205] on div "Invoices" at bounding box center [21, 204] width 23 height 14
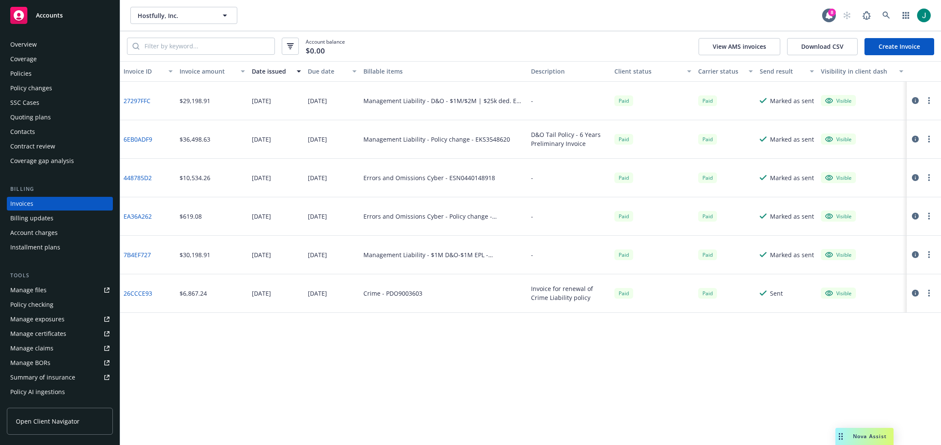
click at [26, 74] on div "Policies" at bounding box center [20, 74] width 21 height 14
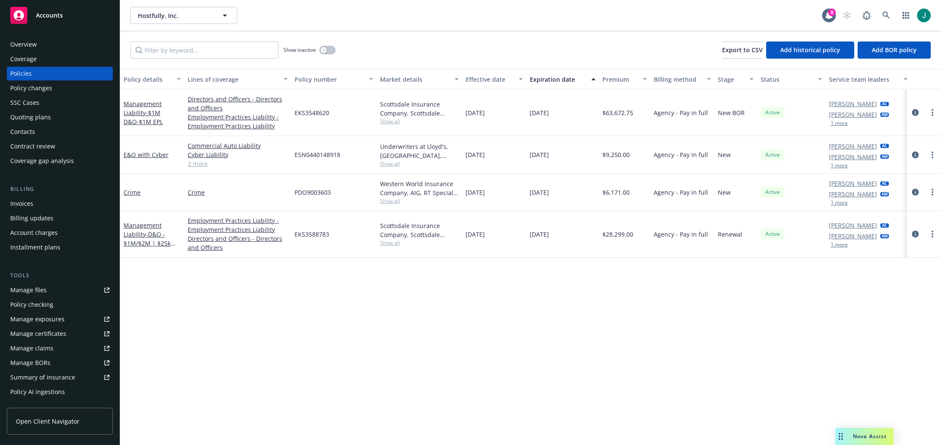
click at [389, 57] on div "Show inactive Export to CSV Add historical policy Add BOR policy" at bounding box center [530, 50] width 821 height 38
click at [914, 112] on icon "circleInformation" at bounding box center [915, 112] width 7 height 7
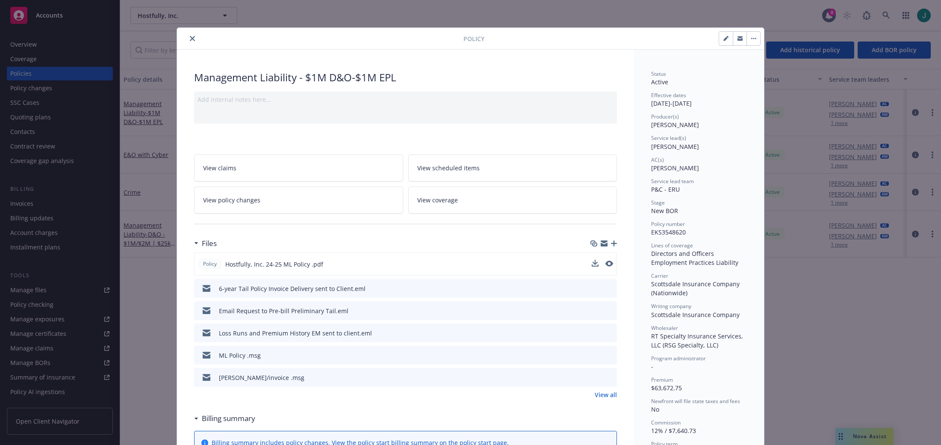
scroll to position [43, 0]
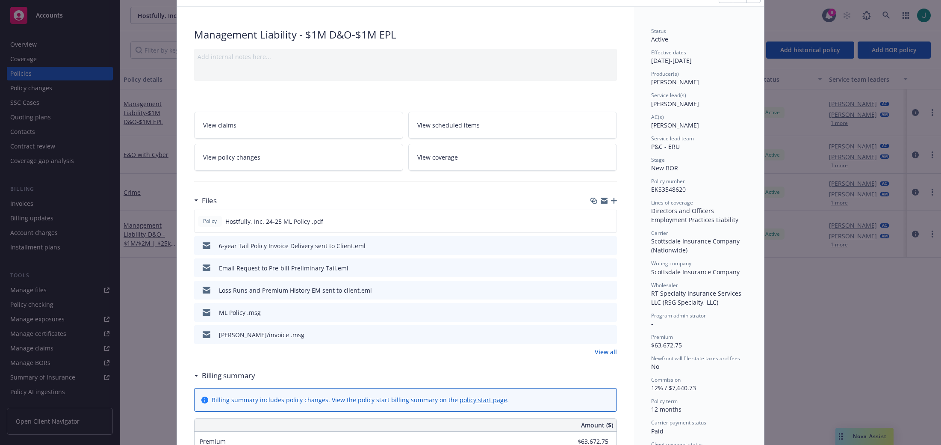
click at [595, 352] on link "View all" at bounding box center [606, 351] width 22 height 9
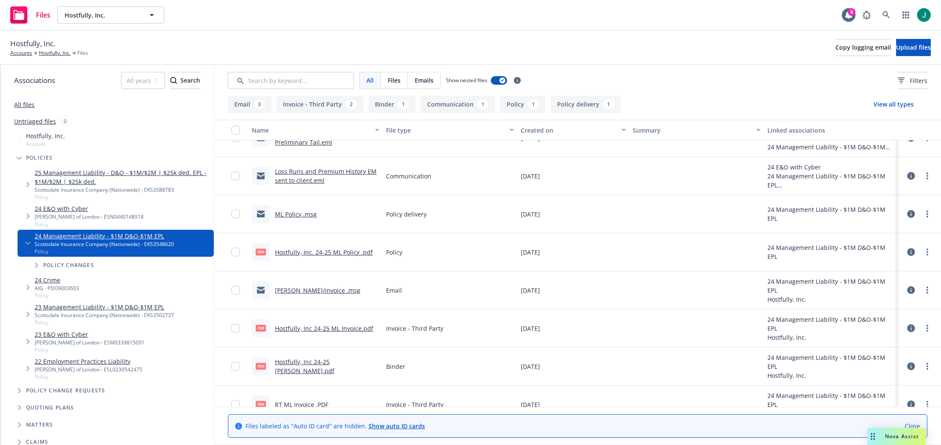
scroll to position [76, 0]
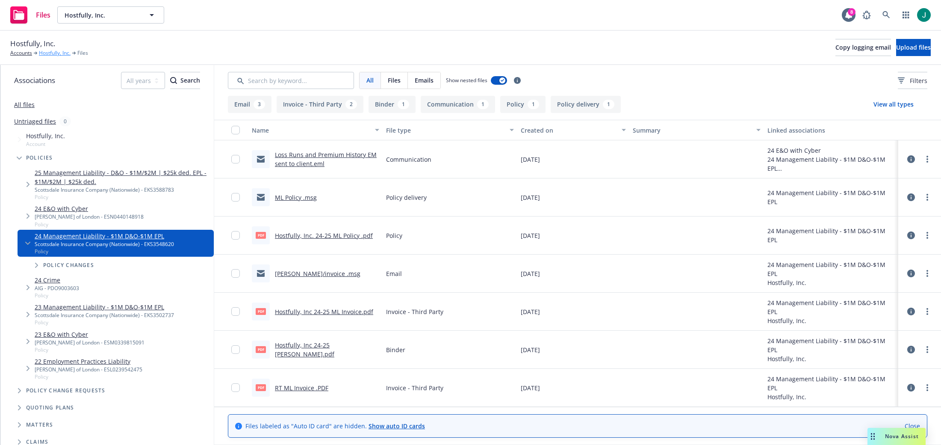
click at [53, 52] on link "Hostfully, Inc." at bounding box center [55, 53] width 32 height 8
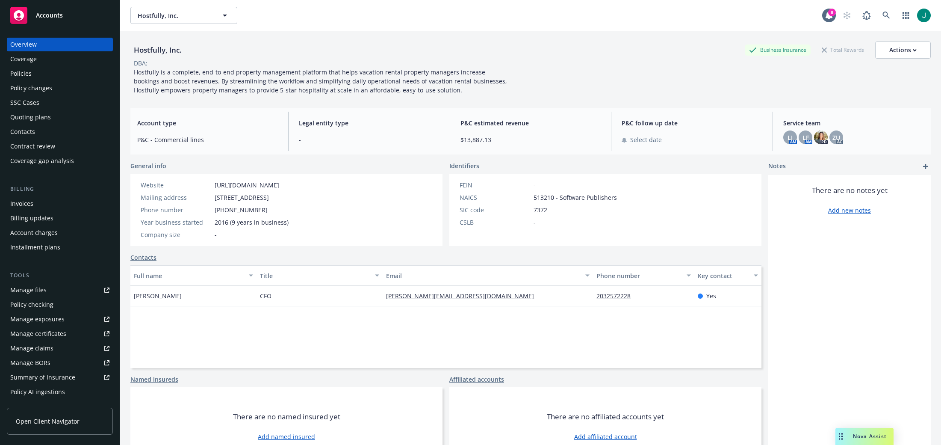
click at [27, 71] on div "Policies" at bounding box center [20, 74] width 21 height 14
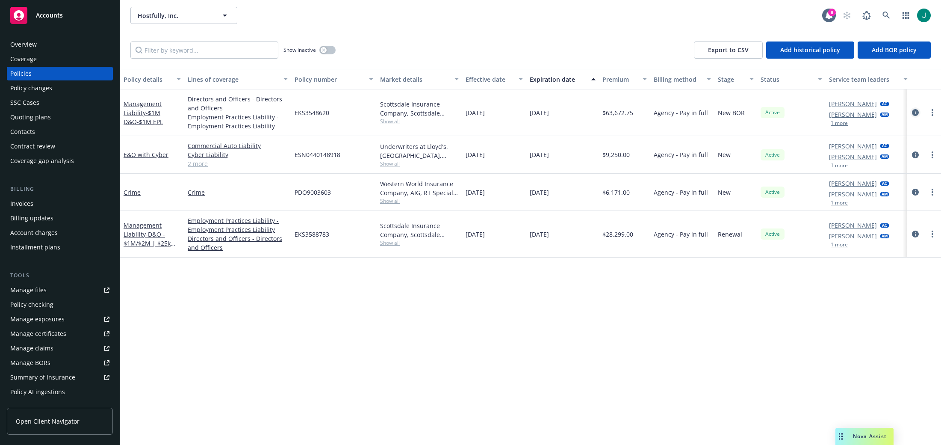
click at [917, 112] on icon "circleInformation" at bounding box center [915, 112] width 7 height 7
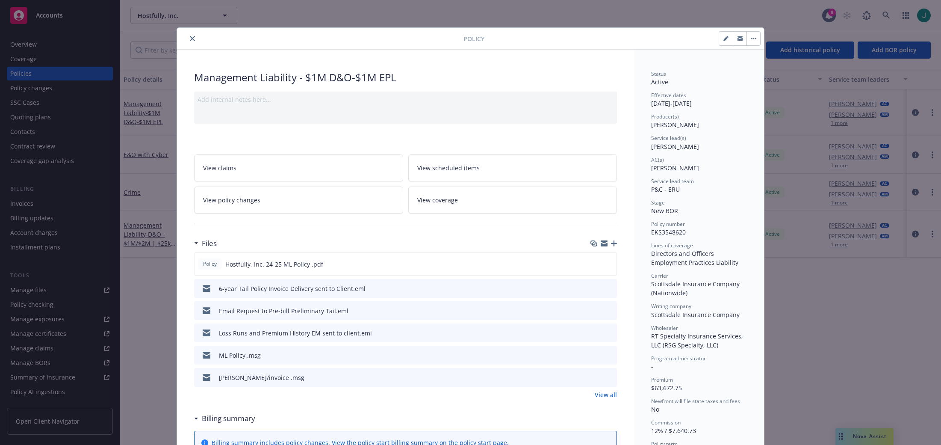
click at [611, 245] on icon "button" at bounding box center [614, 243] width 6 height 6
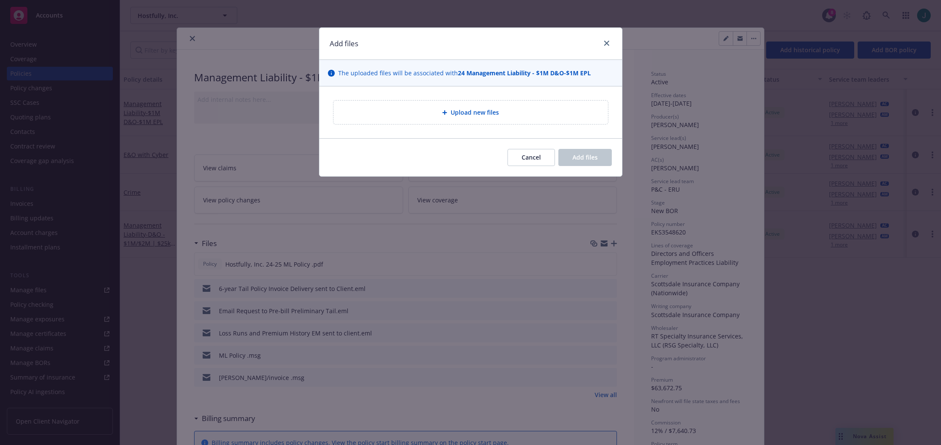
click at [486, 119] on div "Upload new files" at bounding box center [470, 112] width 274 height 24
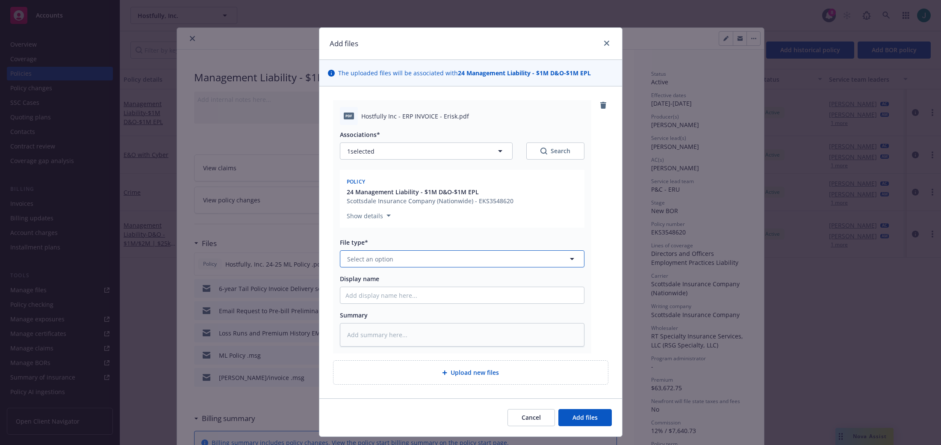
click at [567, 258] on icon "button" at bounding box center [572, 258] width 10 height 10
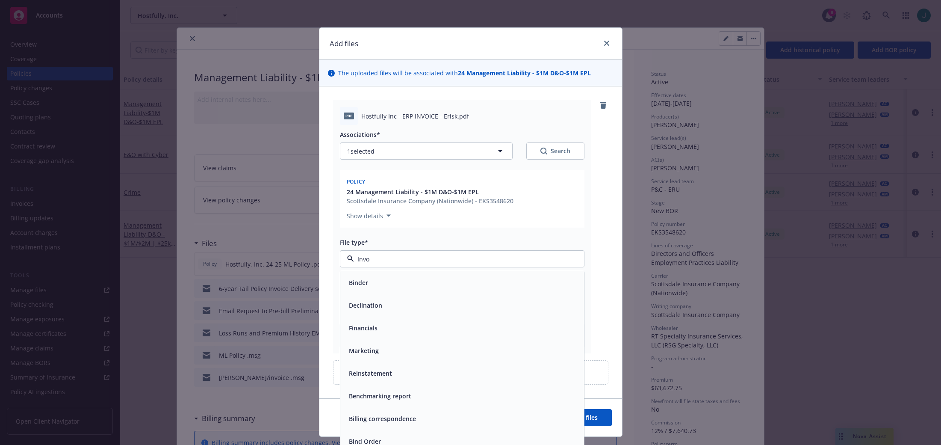
type input "Invoi"
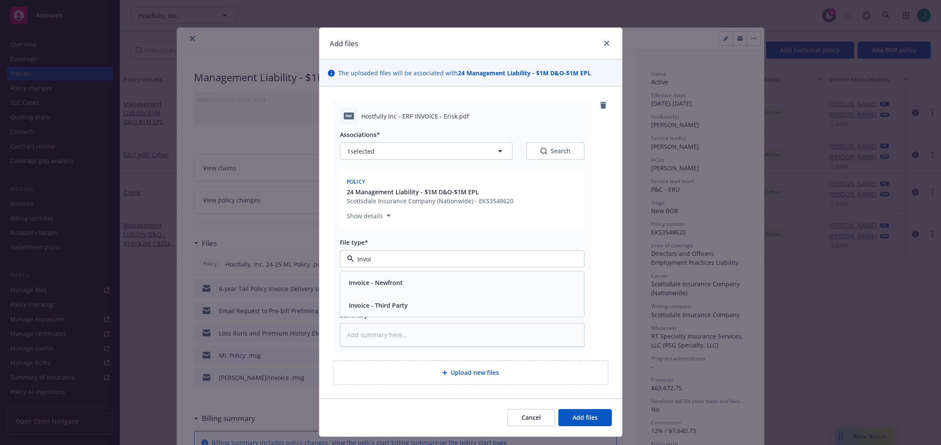
click at [373, 301] on span "Invoice - Third Party" at bounding box center [378, 305] width 59 height 9
click at [575, 421] on span "Add files" at bounding box center [584, 417] width 25 height 8
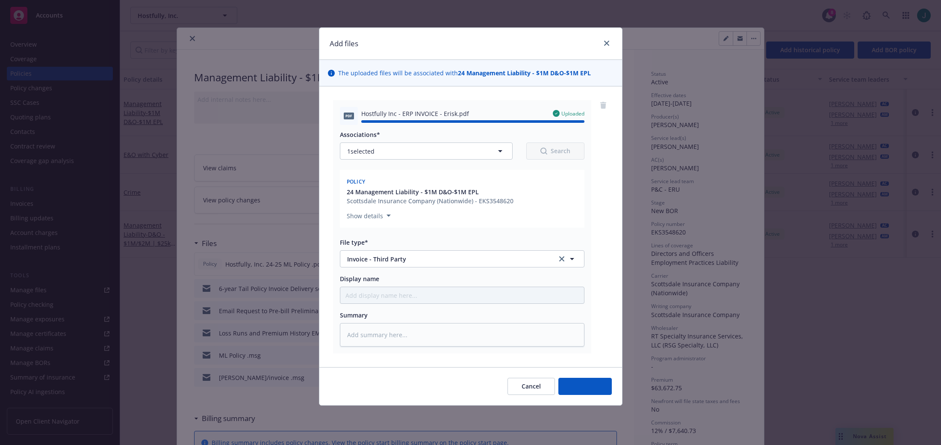
type textarea "x"
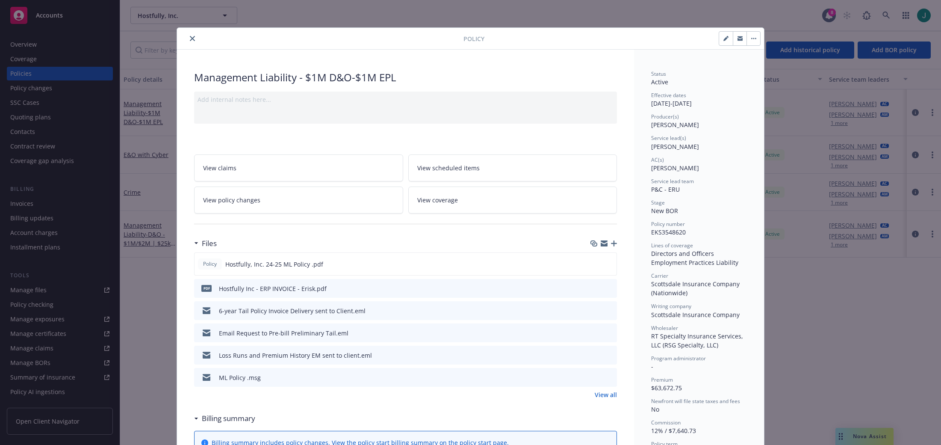
click at [190, 40] on icon "close" at bounding box center [192, 38] width 5 height 5
